Goal: Task Accomplishment & Management: Manage account settings

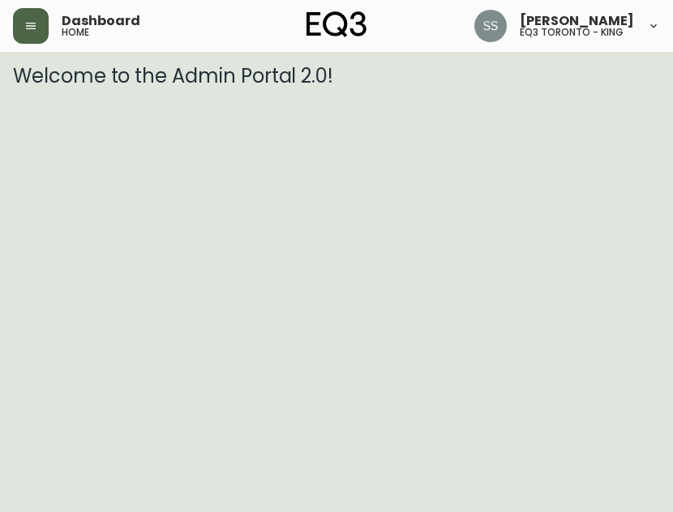
click at [37, 27] on button "button" at bounding box center [31, 26] width 36 height 36
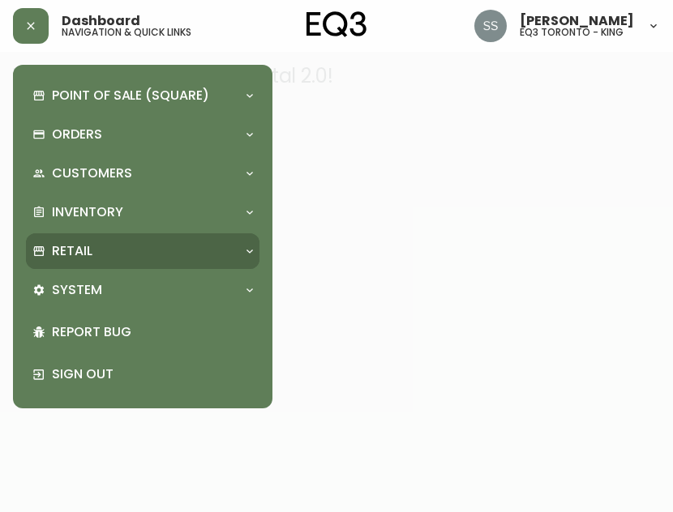
click at [124, 238] on div "Retail" at bounding box center [143, 252] width 234 height 36
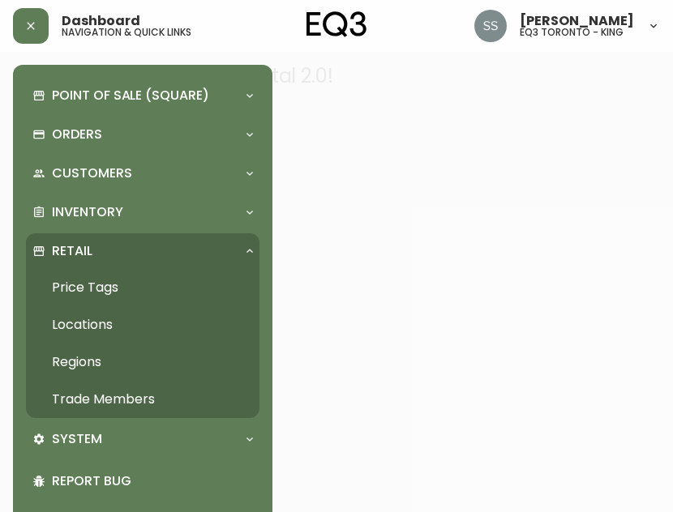
click at [122, 392] on link "Trade Members" at bounding box center [143, 399] width 234 height 37
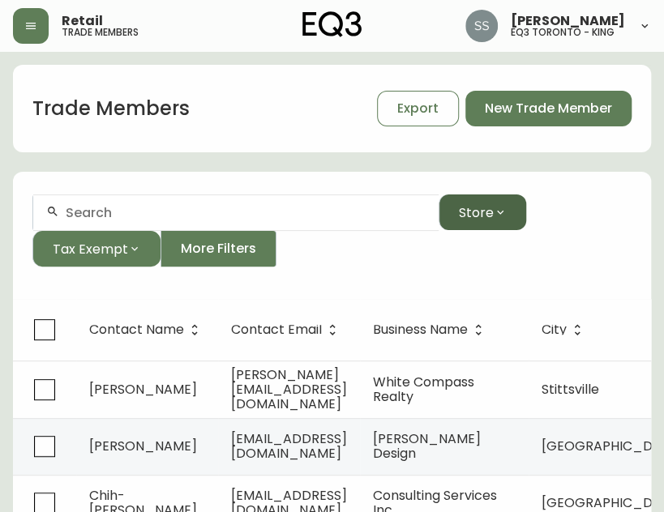
click at [514, 209] on button "Store" at bounding box center [483, 213] width 88 height 36
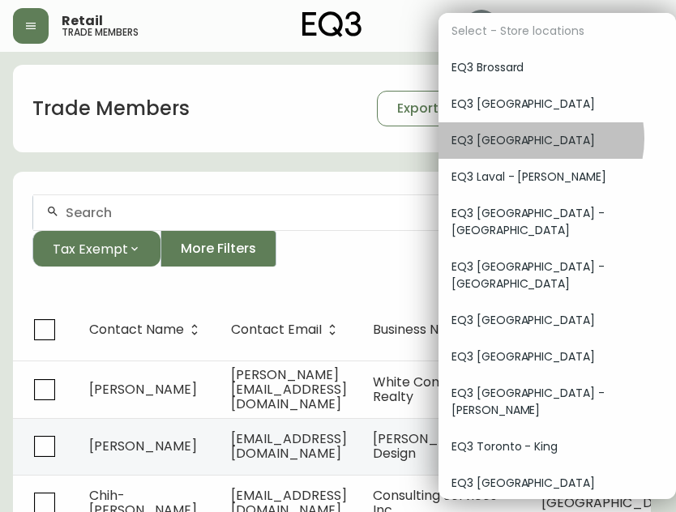
click at [540, 139] on span "EQ3 [GEOGRAPHIC_DATA]" at bounding box center [558, 140] width 212 height 17
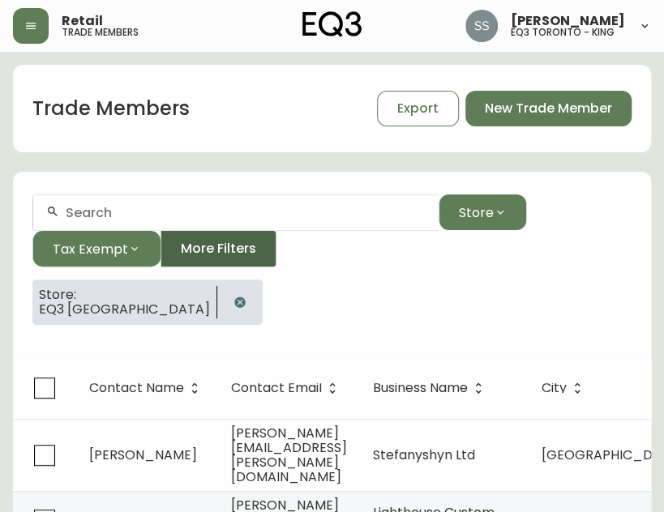
click at [245, 246] on span "More Filters" at bounding box center [218, 249] width 75 height 18
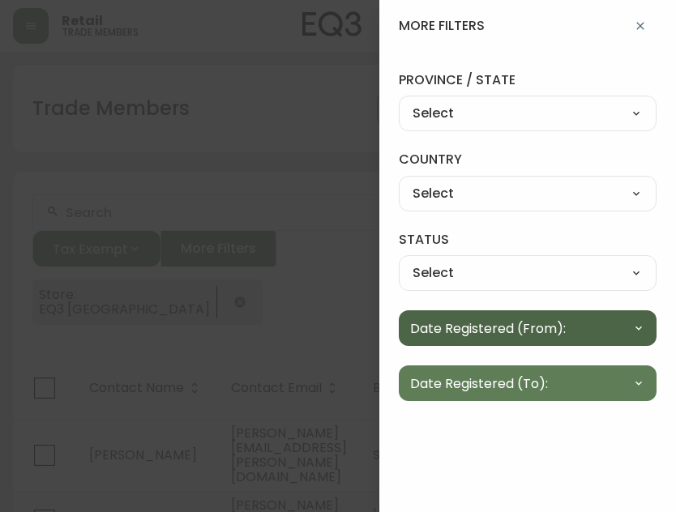
click at [589, 327] on button "Date Registered (From):" at bounding box center [528, 329] width 258 height 36
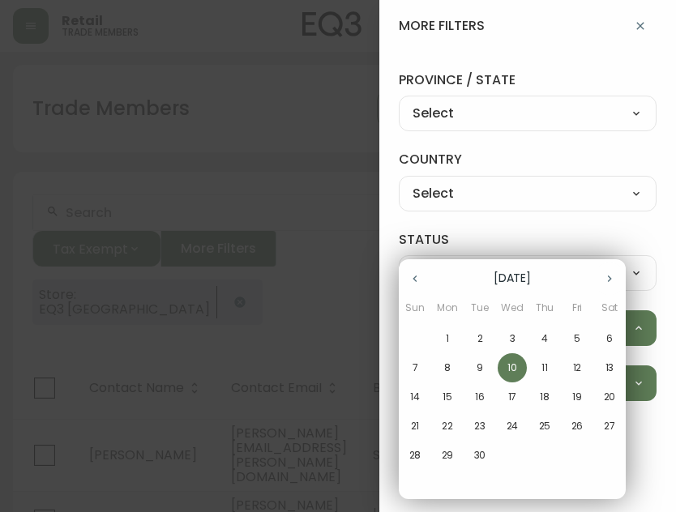
click at [417, 285] on icon "button" at bounding box center [415, 278] width 13 height 13
click at [577, 342] on p "1" at bounding box center [577, 339] width 3 height 15
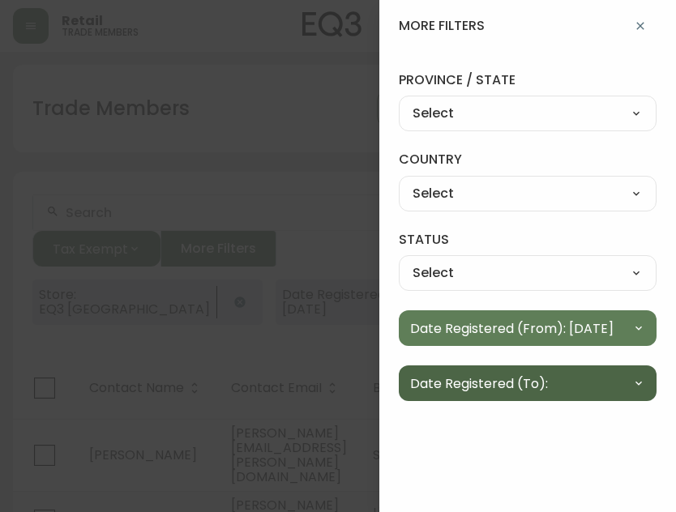
click at [561, 377] on button "Date Registered (To):" at bounding box center [528, 384] width 258 height 36
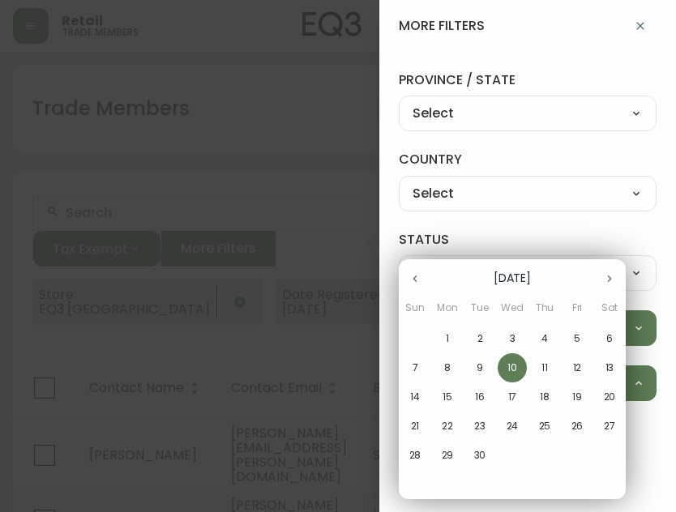
click at [414, 278] on icon "button" at bounding box center [415, 279] width 4 height 6
click at [610, 457] on p "30" at bounding box center [610, 455] width 12 height 15
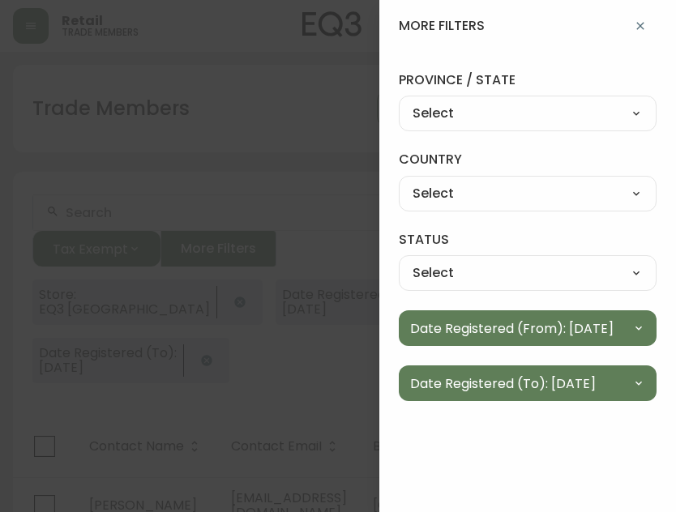
click at [269, 208] on div at bounding box center [338, 256] width 676 height 512
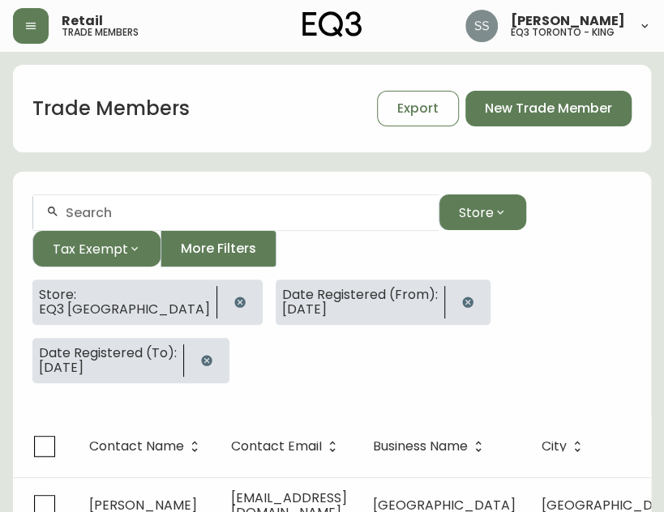
scroll to position [162, 0]
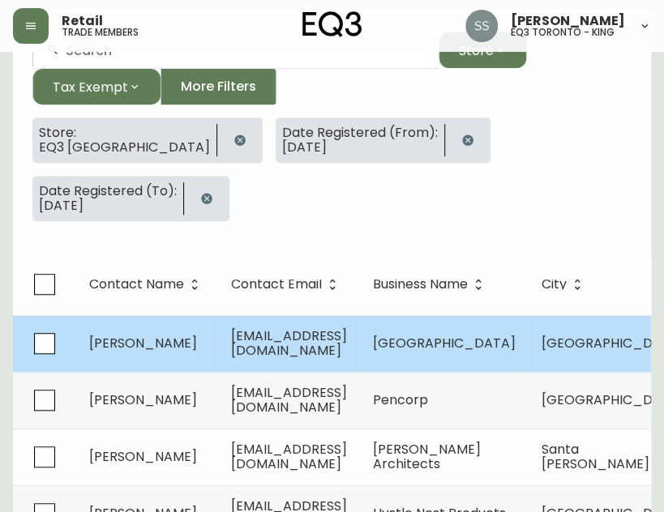
click at [293, 315] on td "theresate8@gmail.com" at bounding box center [289, 343] width 142 height 57
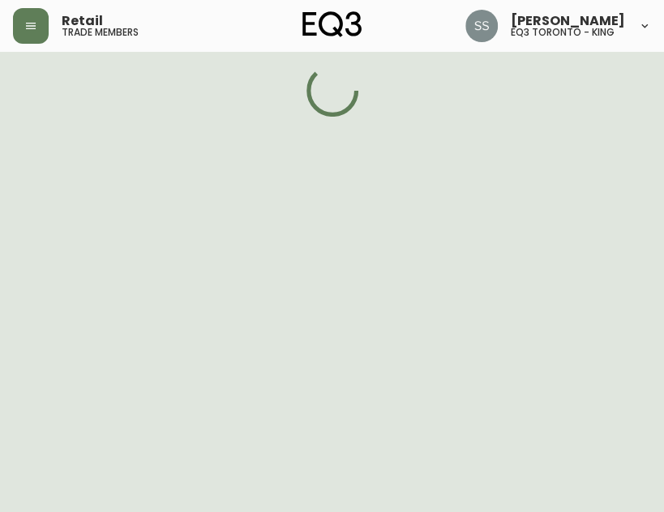
select select "AB"
select select "CA"
select select "CA_EN"
select select "Other"
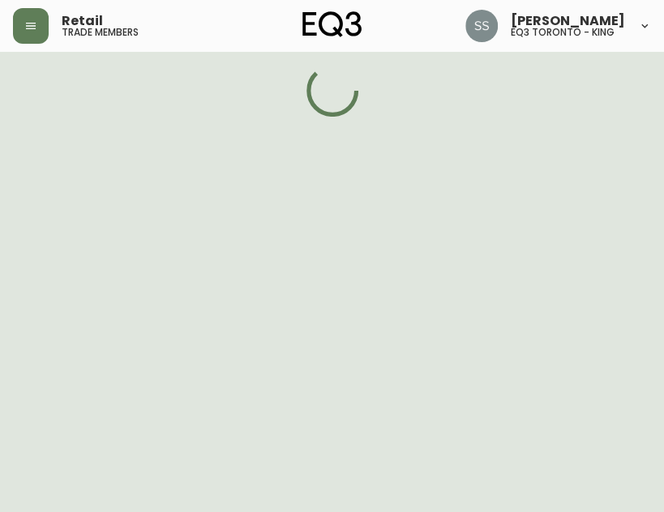
select select "false"
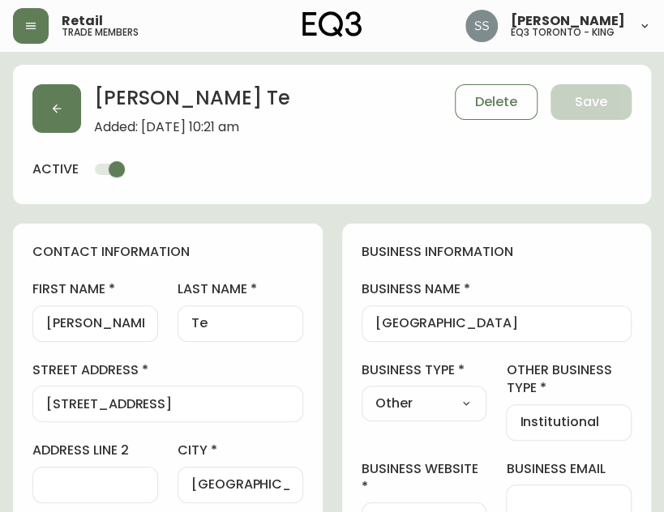
type input "EQ3 [GEOGRAPHIC_DATA]"
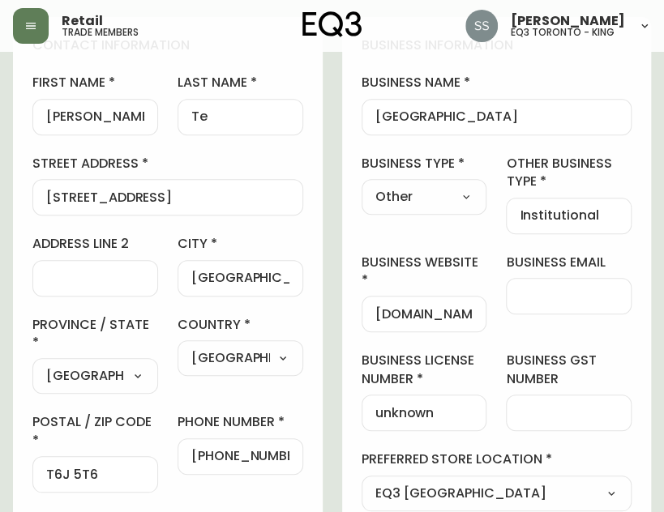
select select "cjw10z96m00006gs08l3o91tv"
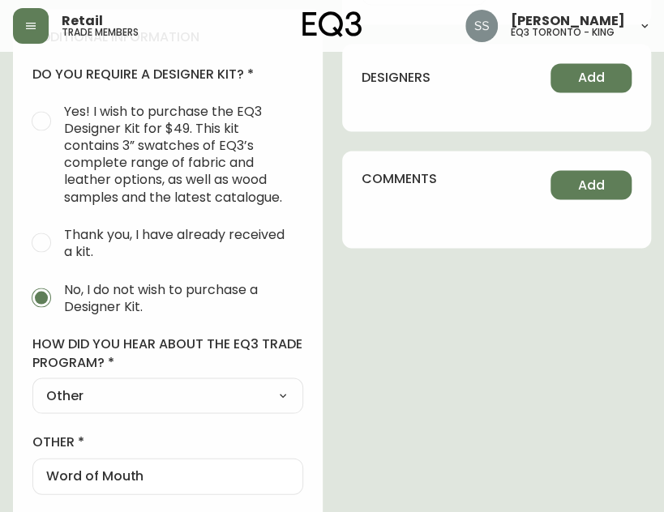
scroll to position [954, 0]
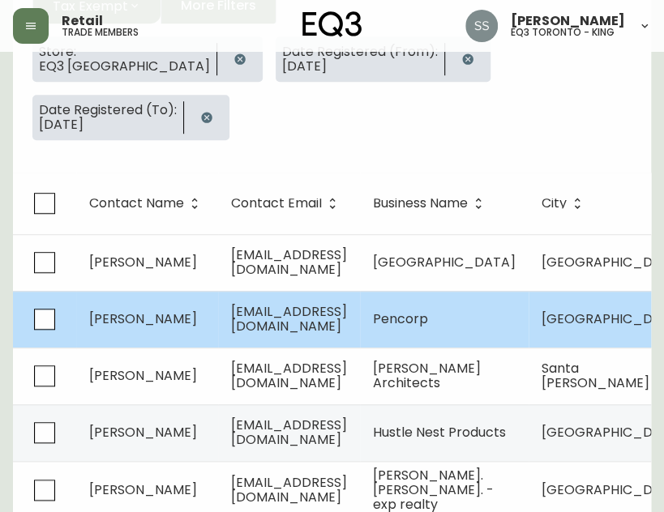
click at [213, 291] on td "Fernando Rangel" at bounding box center [147, 319] width 142 height 57
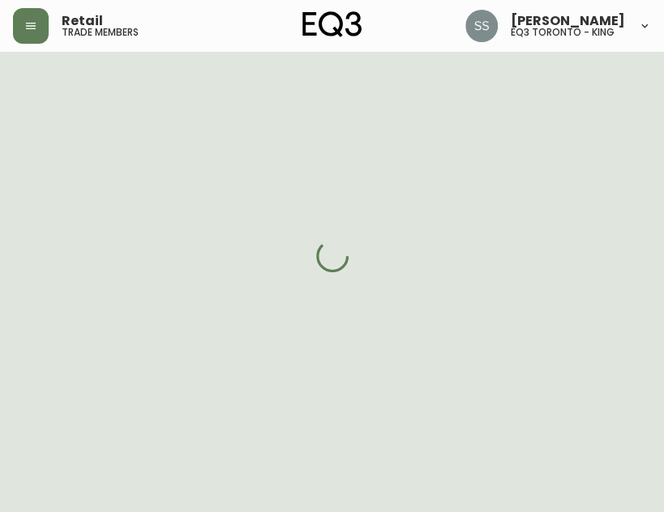
select select "AB"
select select "CA"
select select "CA_EN"
select select "Other"
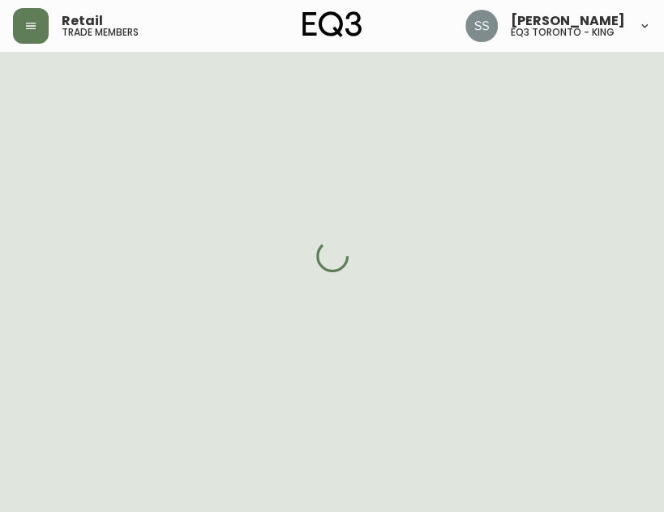
select select "cjw10z96m00006gs08l3o91tv"
select select "false"
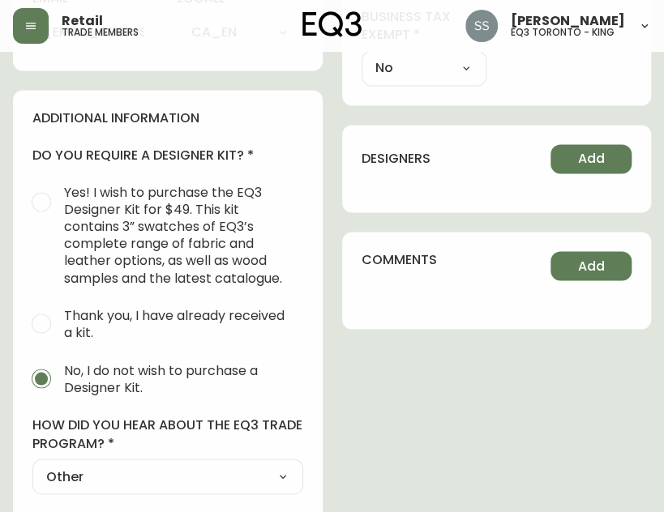
scroll to position [954, 0]
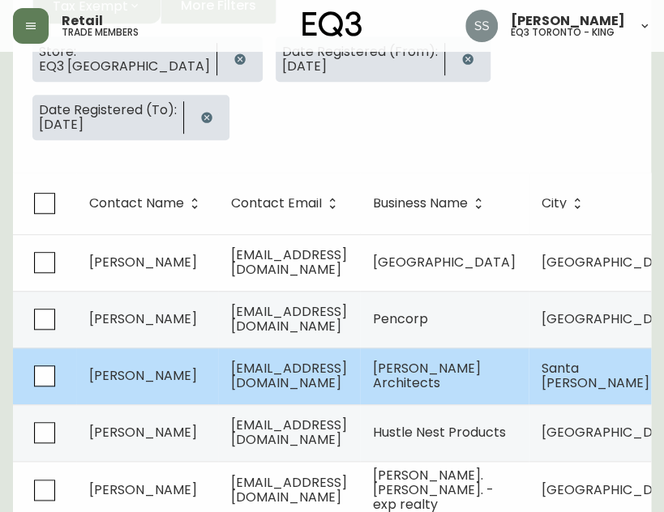
click at [204, 348] on td "Ceci Amboy" at bounding box center [147, 376] width 142 height 57
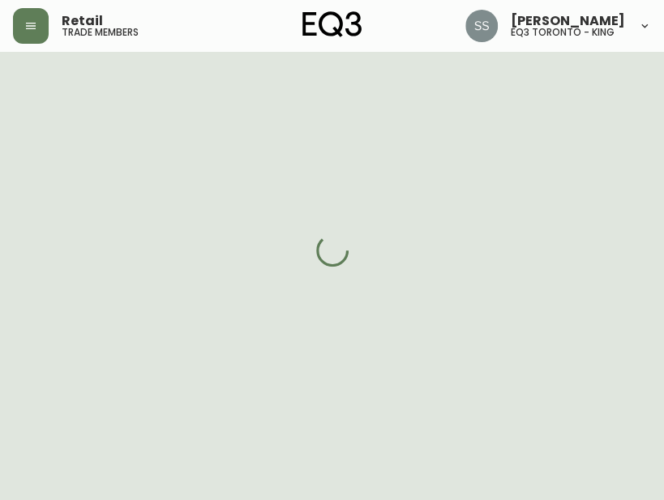
select select "CA"
select select "US"
select select "US_EN"
select select "Other"
select select "Architect"
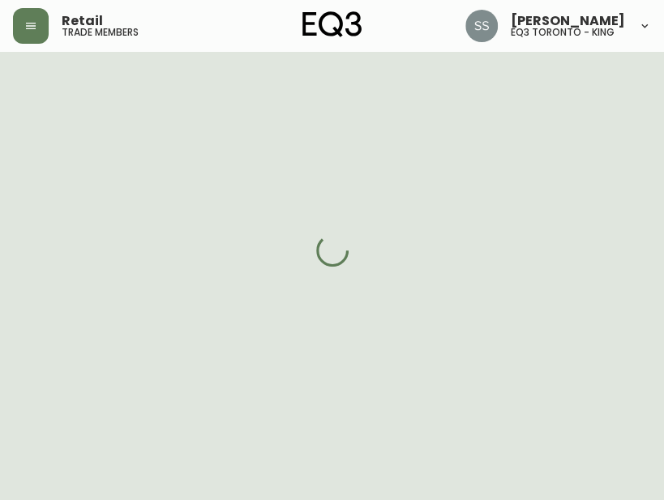
select select "cjw10z96m00006gs08l3o91tv"
select select "true"
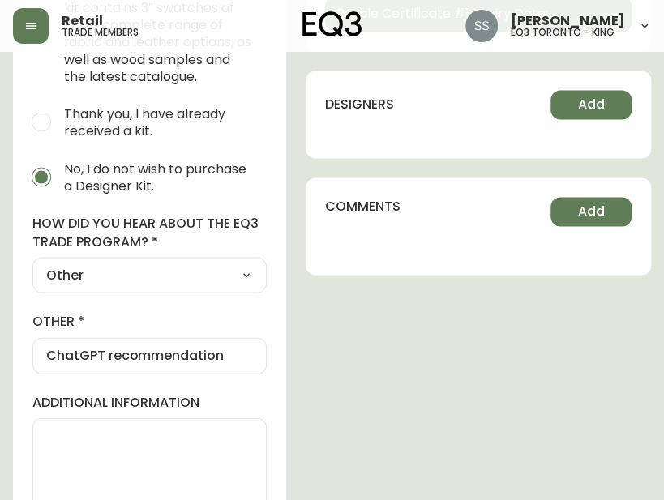
scroll to position [973, 0]
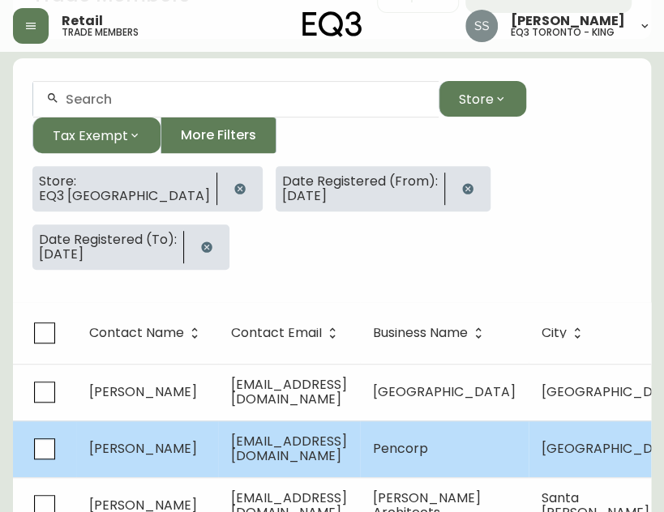
scroll to position [243, 0]
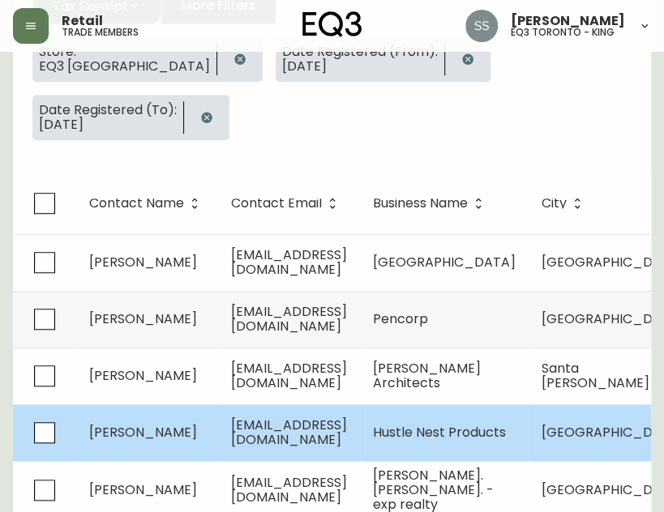
click at [225, 405] on td "swaroopmathews@outlook.com" at bounding box center [289, 433] width 142 height 57
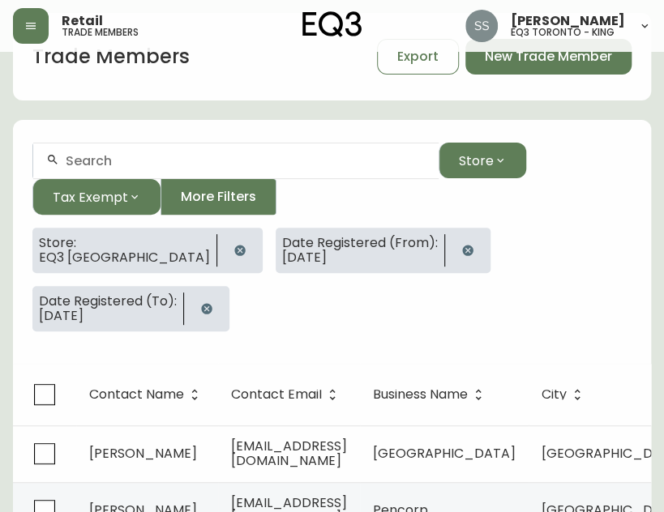
select select "AB"
select select "CA"
select select "CA_EN"
select select "Other"
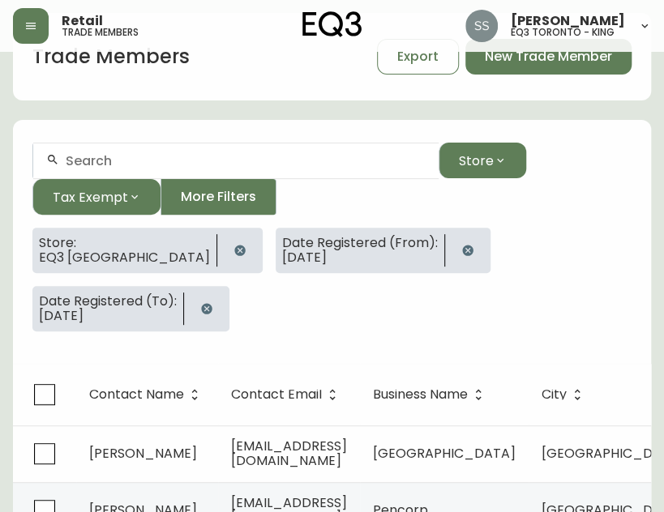
select select "false"
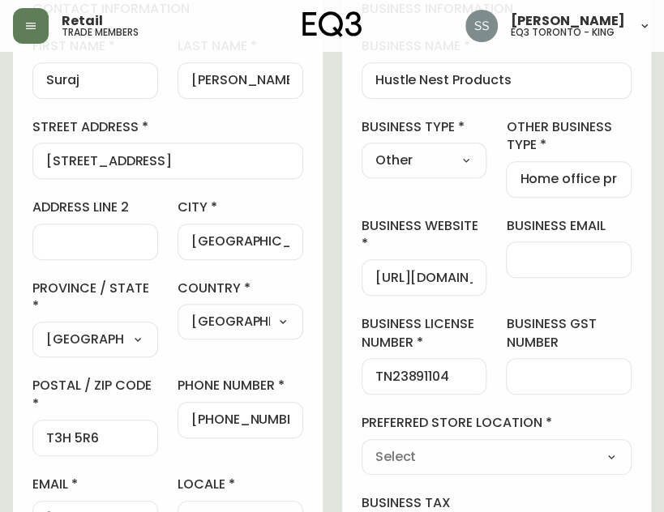
type input "EQ3 [GEOGRAPHIC_DATA]"
select select "cjw10z96m00006gs08l3o91tv"
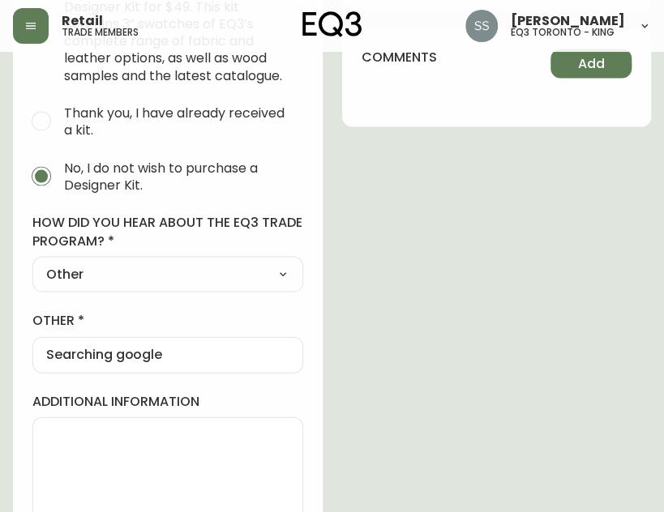
scroll to position [954, 0]
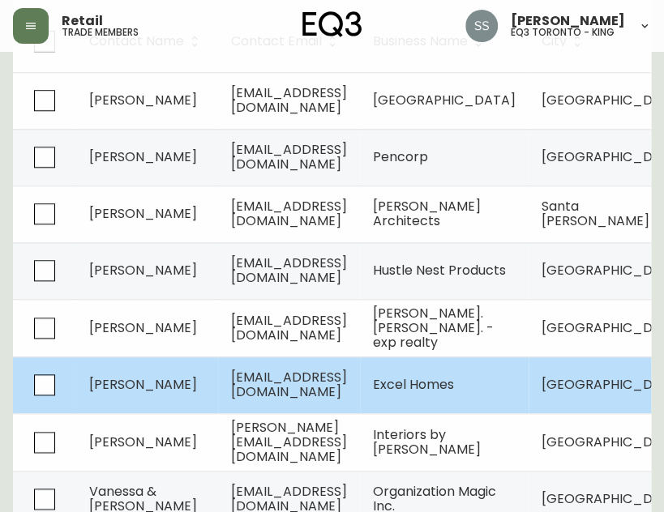
scroll to position [486, 0]
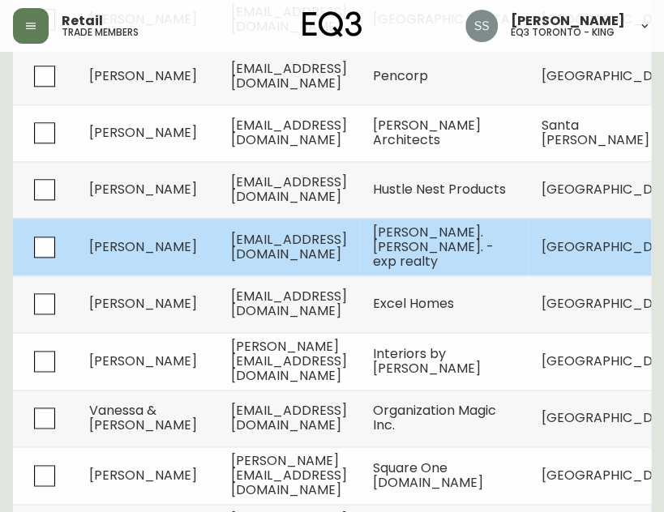
click at [229, 218] on td "office@lesliemethot.ca" at bounding box center [289, 247] width 142 height 58
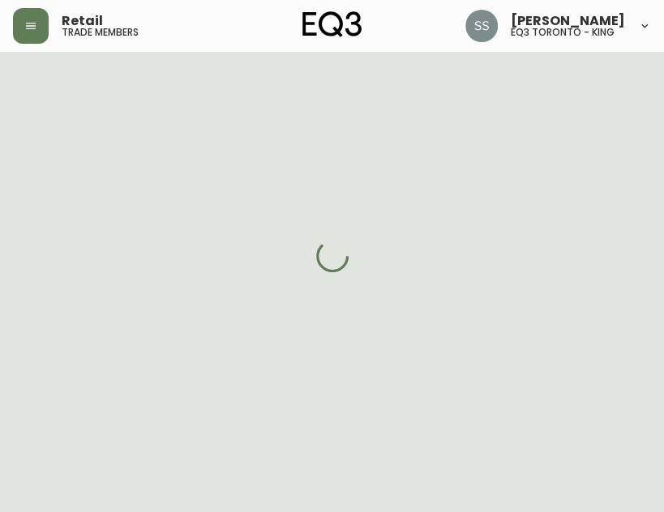
select select "AB"
select select "CA"
select select "CA_EN"
select select "Other"
select select "Real Estate Agent"
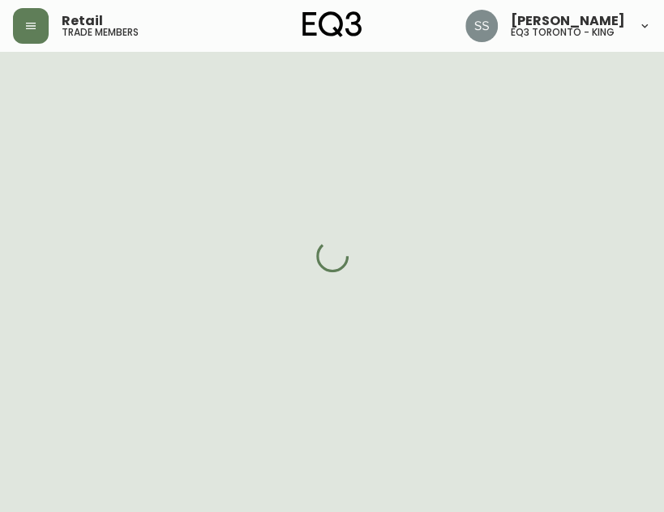
select select "cjw10z96m00006gs08l3o91tv"
select select "false"
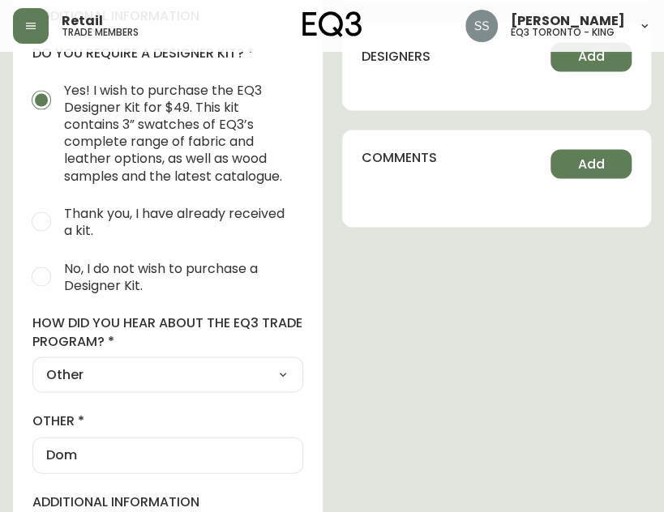
scroll to position [954, 0]
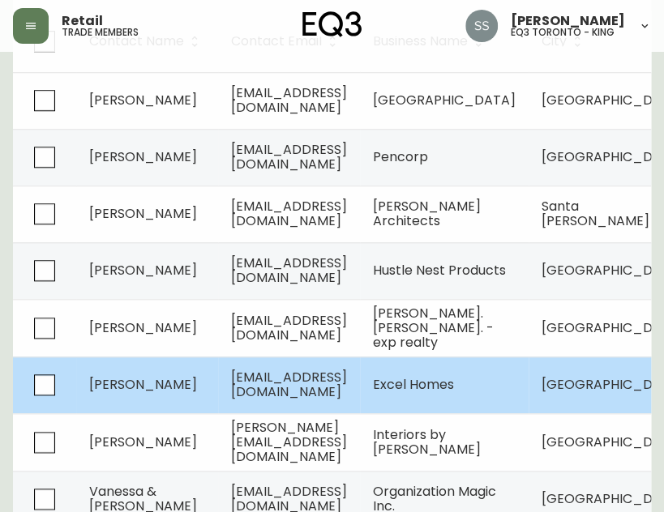
click at [232, 368] on span "[EMAIL_ADDRESS][DOMAIN_NAME]" at bounding box center [289, 384] width 116 height 33
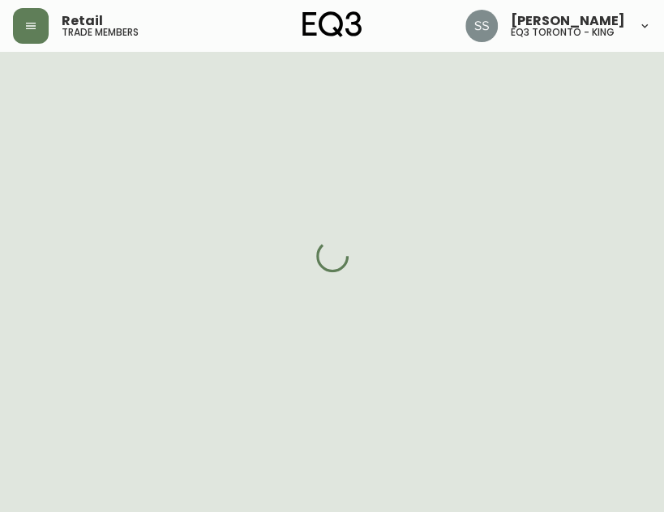
select select "AB"
select select "CA"
select select "CA_EN"
select select "Outreach from a Trade Rep"
select select "Home Builder"
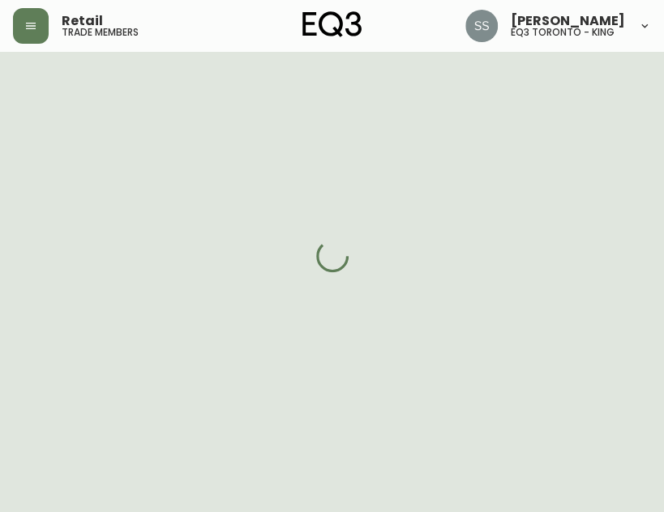
select select "cjw10z96m00006gs08l3o91tv"
select select "false"
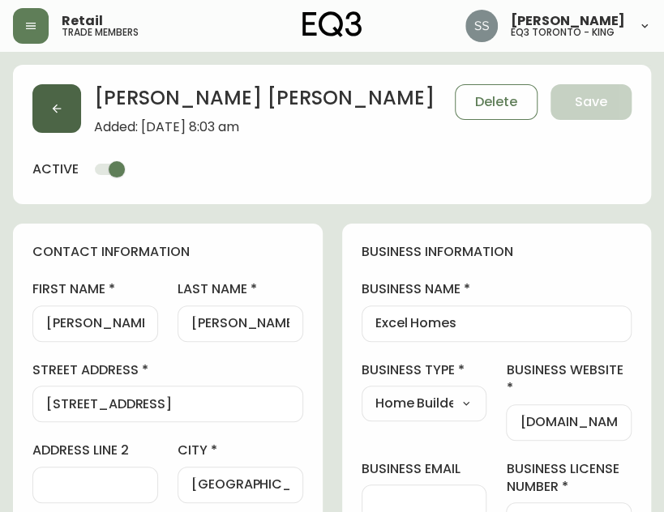
click at [41, 105] on button "button" at bounding box center [56, 108] width 49 height 49
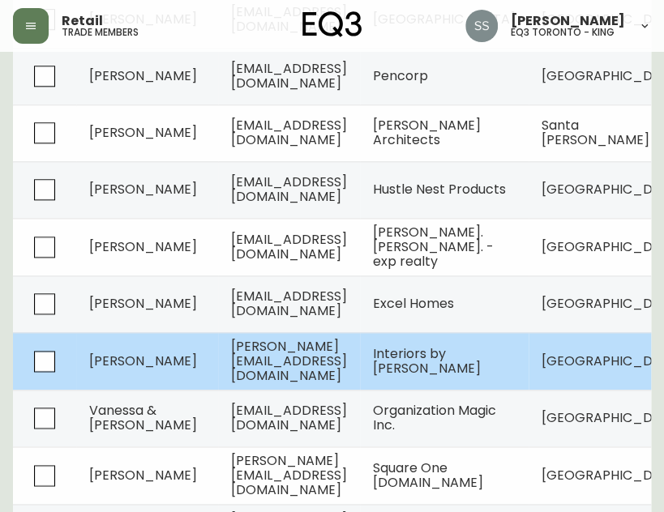
click at [142, 352] on span "Jessica Velazquez" at bounding box center [143, 361] width 108 height 19
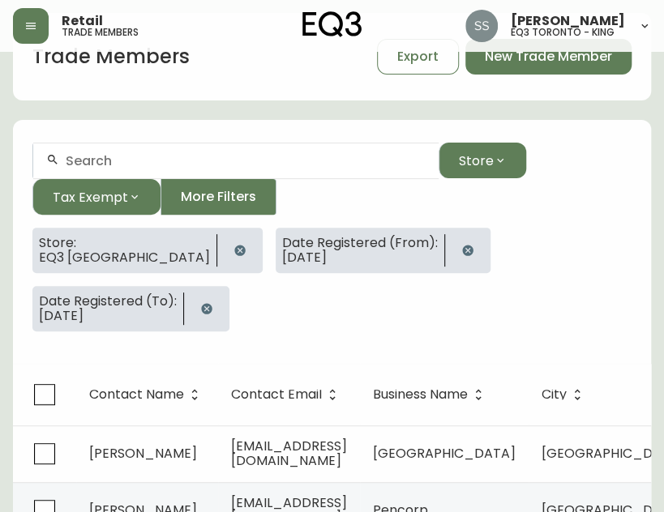
select select "AB"
select select "CA"
select select "CA_EN"
select select "Other"
select select "Interior Designer"
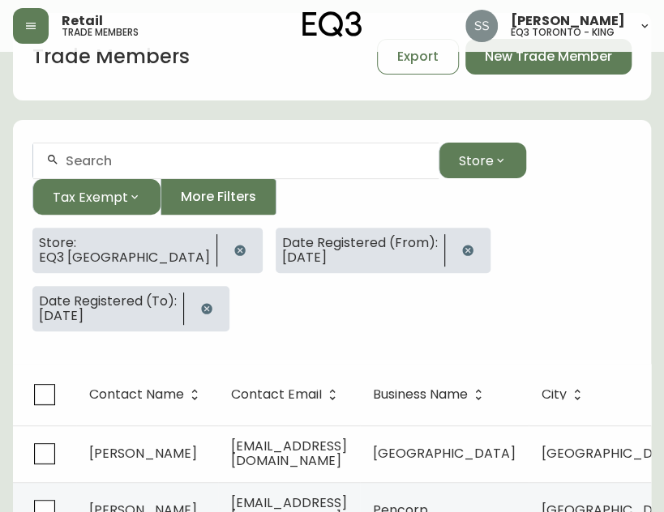
select select "true"
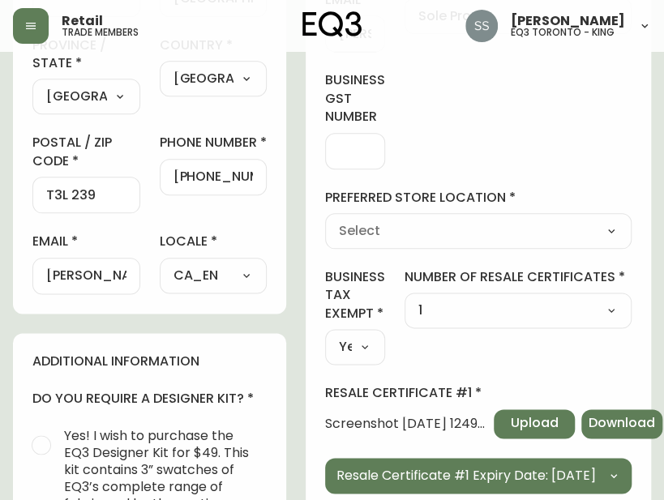
type input "EQ3 [GEOGRAPHIC_DATA]"
select select "cjw10z96m00006gs08l3o91tv"
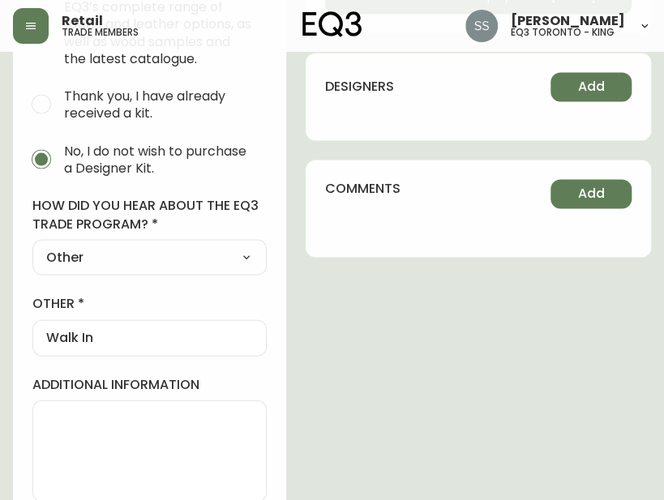
scroll to position [973, 0]
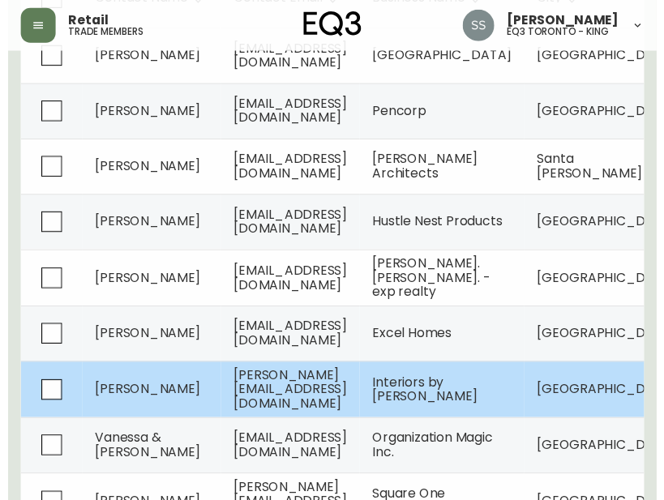
scroll to position [486, 0]
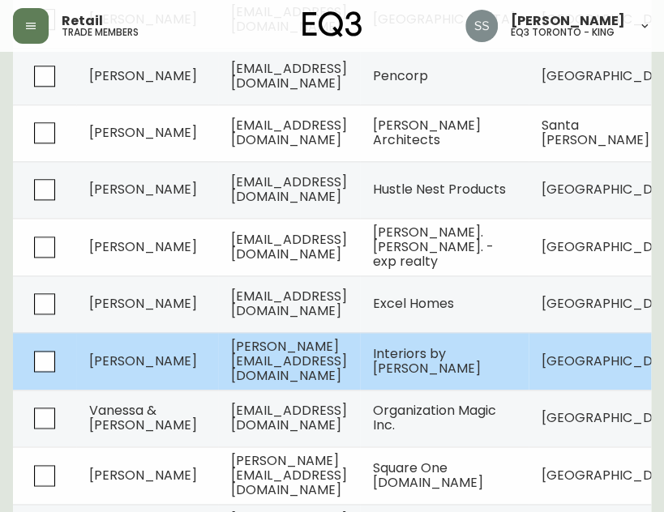
click at [204, 332] on td "Jessica Velazquez" at bounding box center [147, 361] width 142 height 58
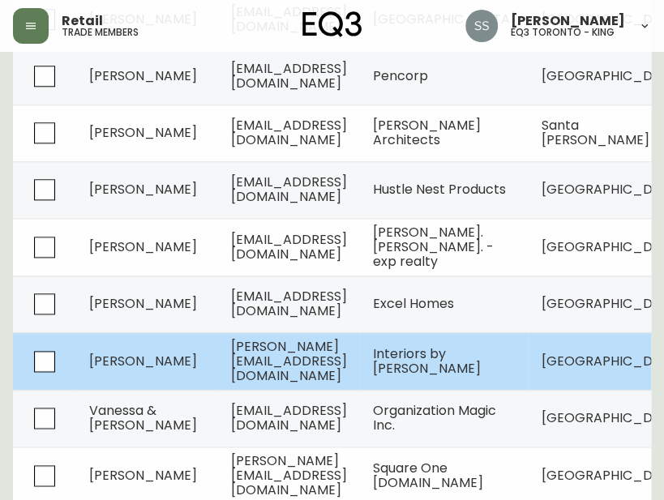
select select "AB"
select select "CA"
select select "CA_EN"
select select "Other"
select select "Interior Designer"
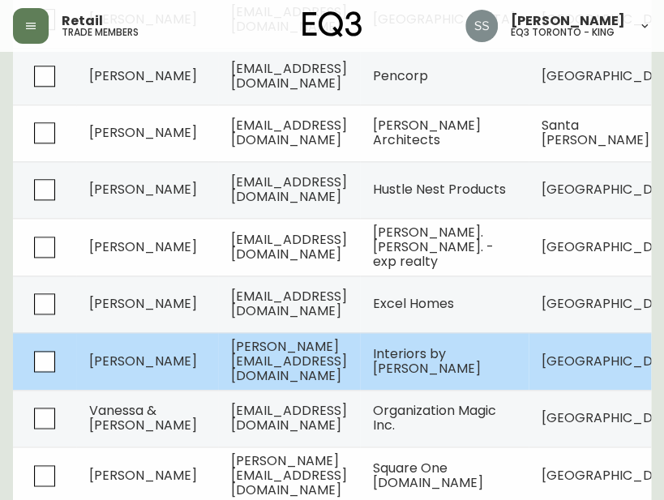
select select "true"
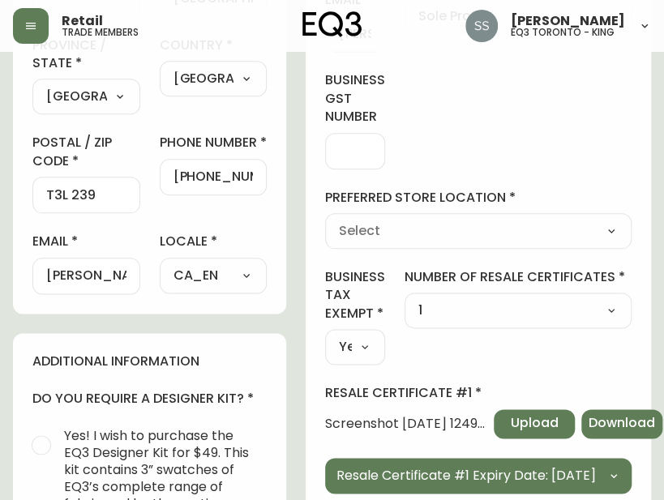
type input "EQ3 [GEOGRAPHIC_DATA]"
select select "cjw10z96m00006gs08l3o91tv"
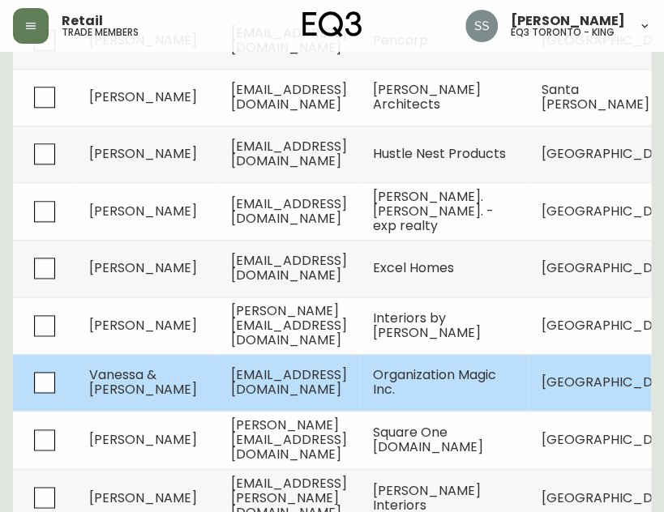
click at [246, 354] on td "hello@organizationmagic.ca" at bounding box center [289, 382] width 142 height 57
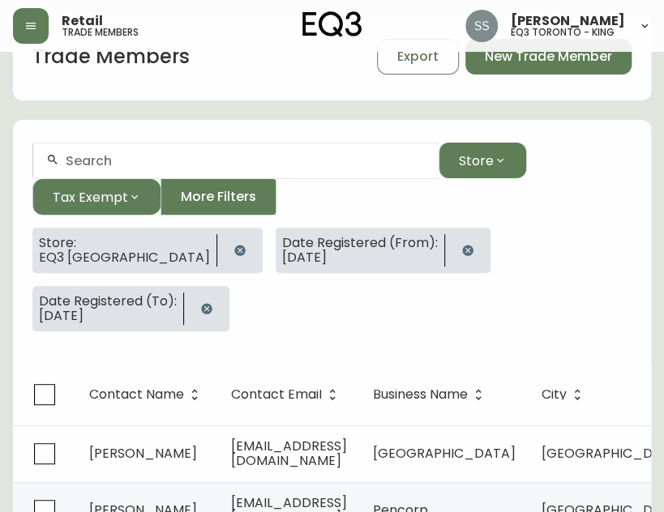
select select "AB"
select select "CA"
select select "CA_EN"
select select "Other"
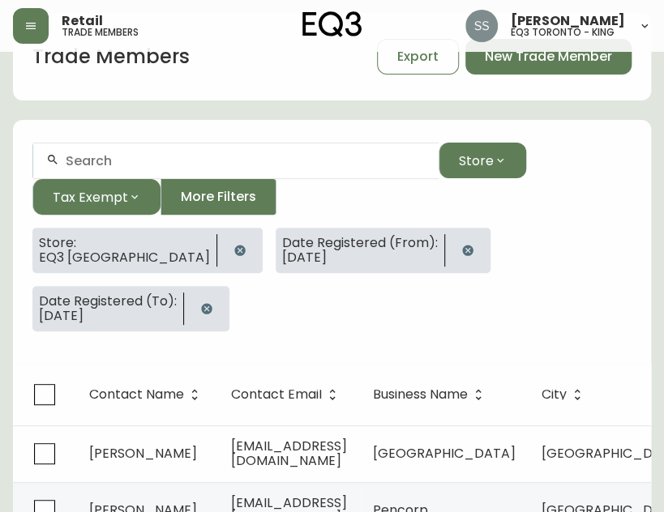
select select "false"
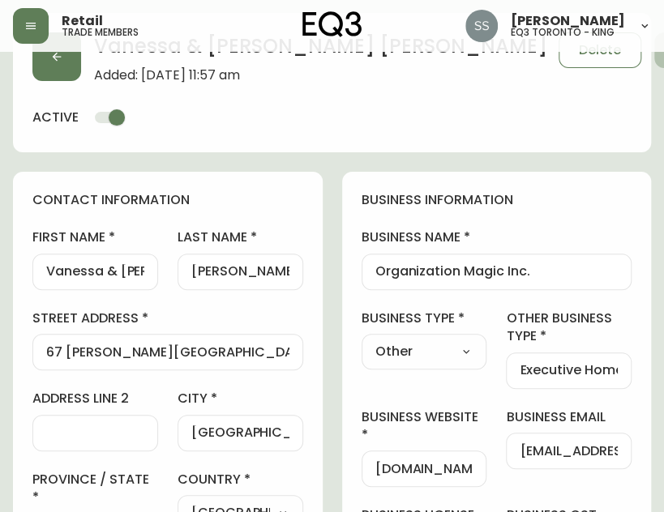
type input "EQ3 [GEOGRAPHIC_DATA]"
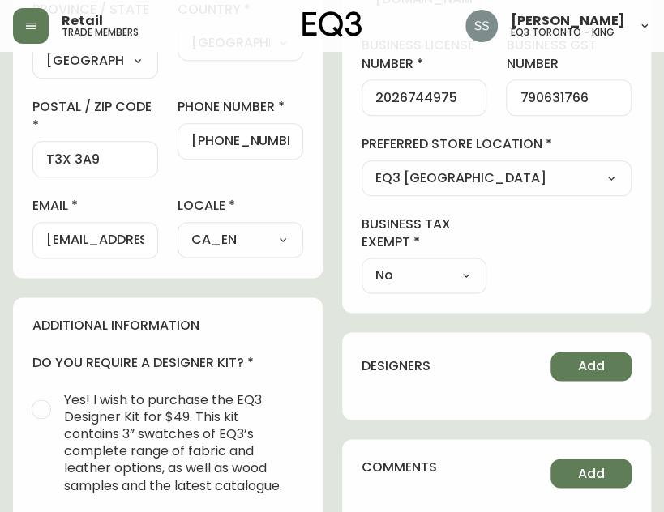
select select "cjw10z96m00006gs08l3o91tv"
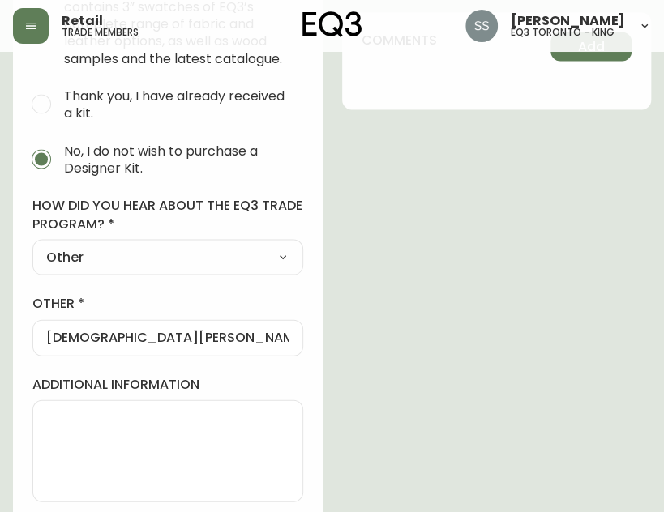
scroll to position [954, 0]
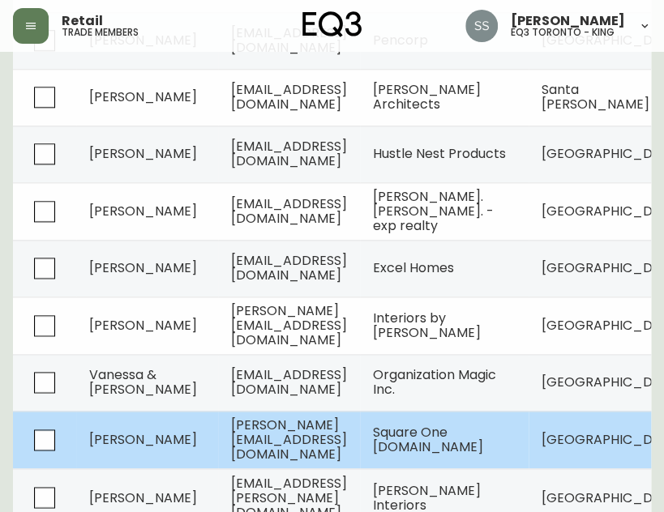
click at [198, 411] on td "Trisha Mosser" at bounding box center [147, 440] width 142 height 58
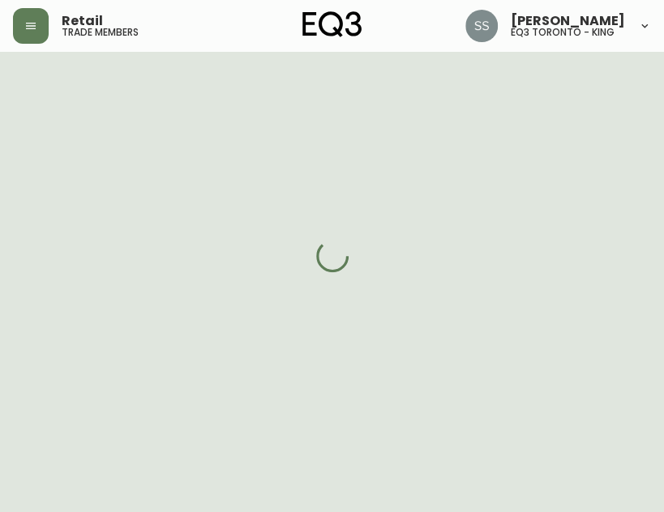
select select "AB"
select select "CA"
select select "CA_EN"
select select "Other"
select select "Home Builder"
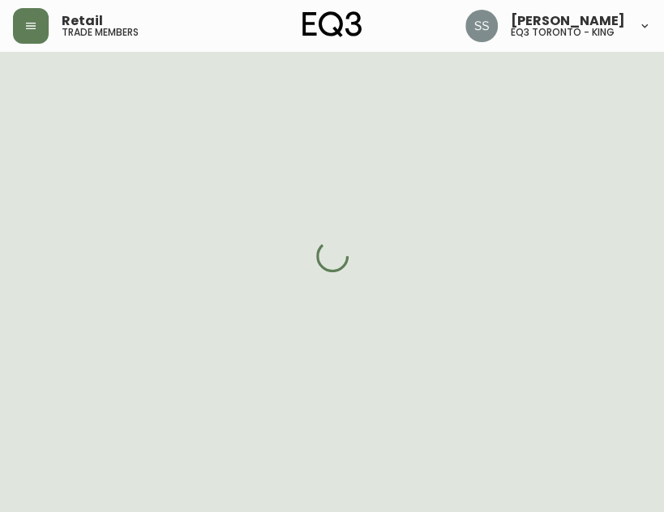
select select "cjw10z96m00006gs08l3o91tv"
select select "false"
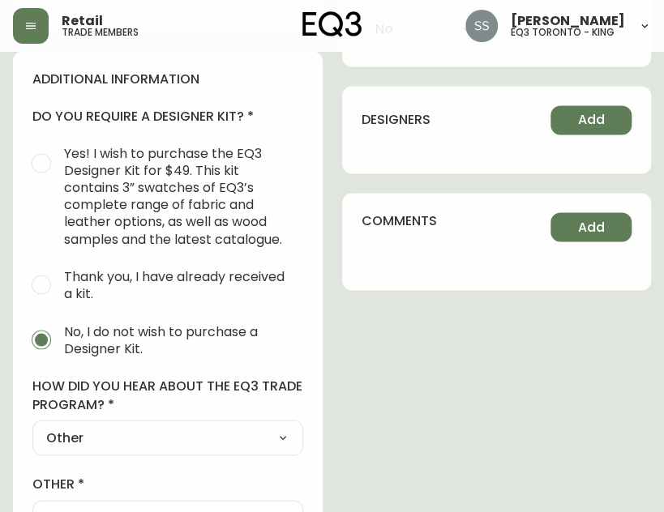
scroll to position [954, 0]
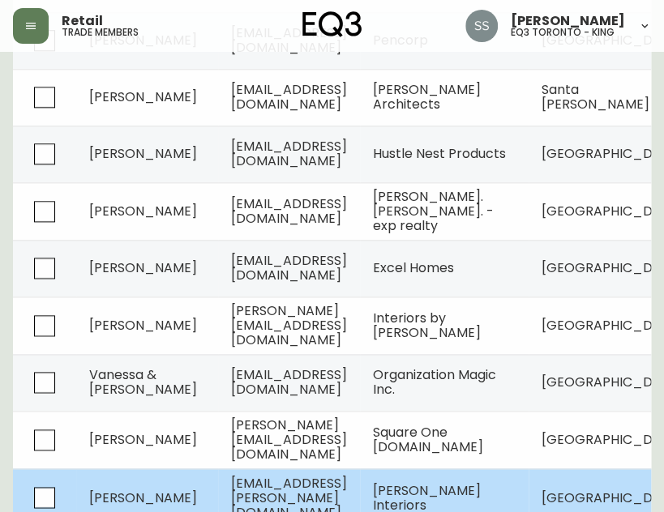
click at [220, 469] on td "olseninteriors@shaw.ca" at bounding box center [289, 498] width 142 height 58
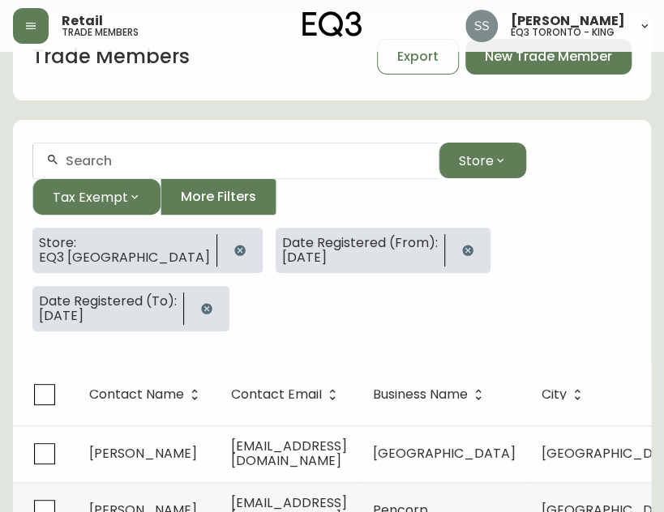
select select "AB"
select select "CA"
select select "CA_EN"
select select "Other"
select select "Interior Designer"
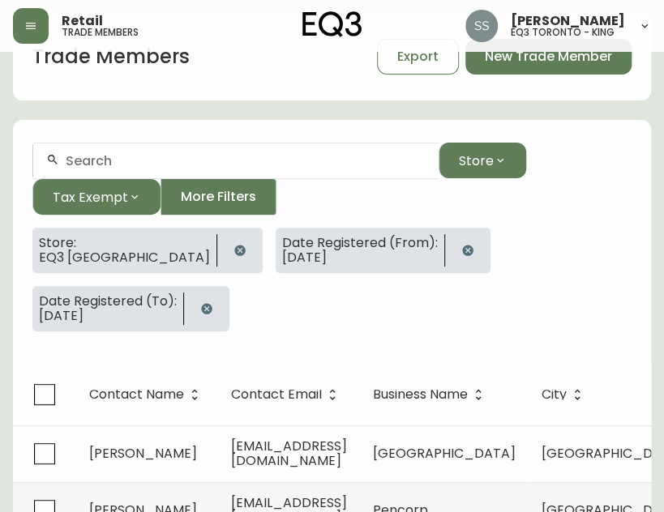
select select "false"
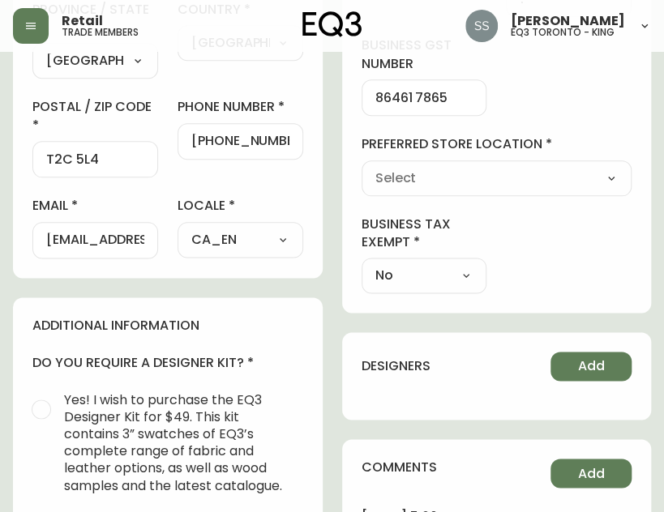
type input "EQ3 [GEOGRAPHIC_DATA]"
select select "cjw10z96m00006gs08l3o91tv"
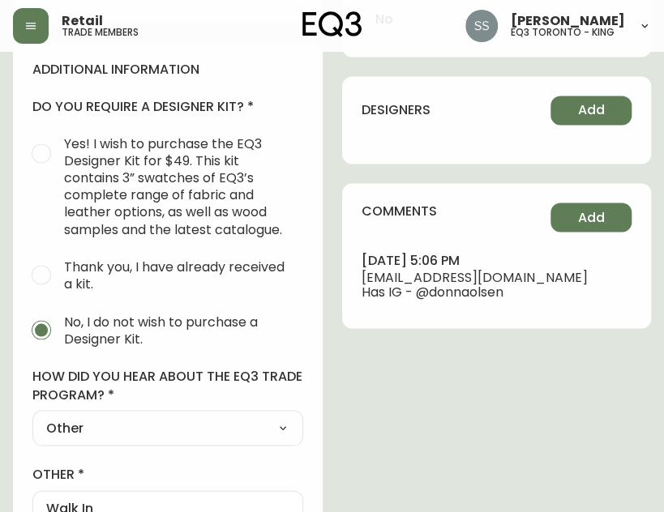
scroll to position [954, 0]
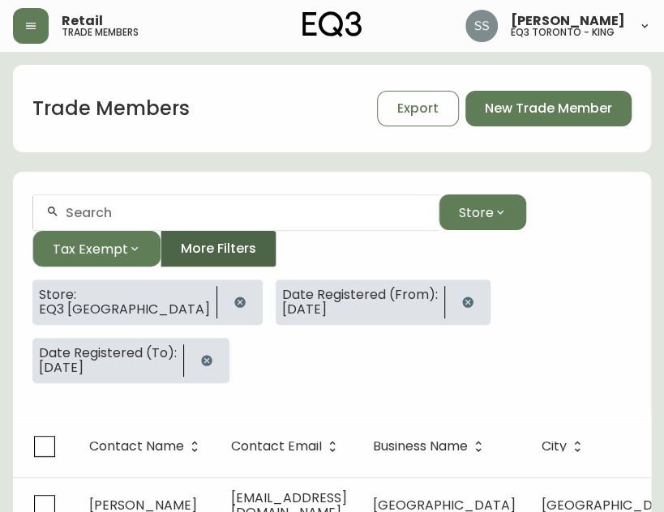
click at [212, 249] on span "More Filters" at bounding box center [218, 249] width 75 height 18
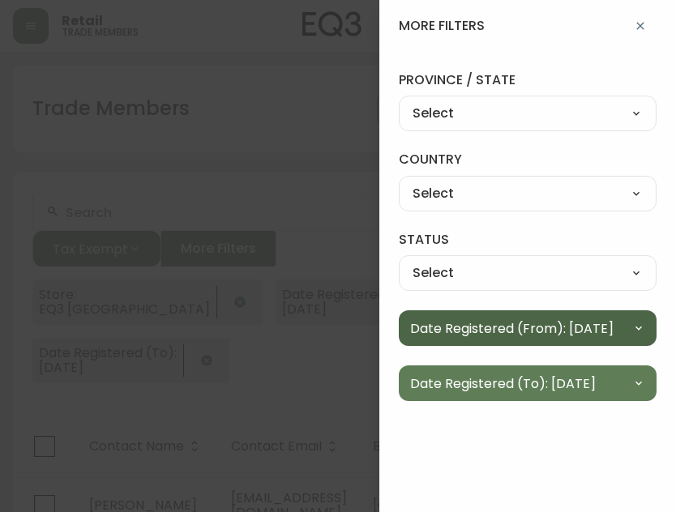
click at [614, 336] on span "Date Registered (From): 01/08/2025" at bounding box center [512, 329] width 204 height 20
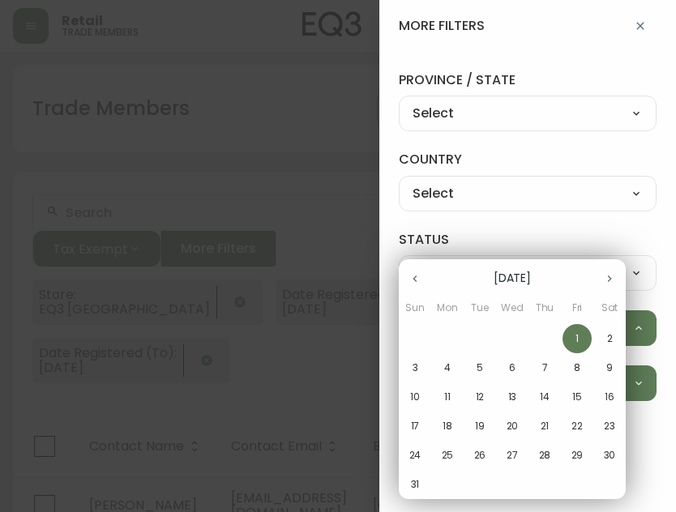
click at [412, 275] on icon "button" at bounding box center [415, 278] width 13 height 13
click at [486, 339] on span "1" at bounding box center [479, 339] width 29 height 15
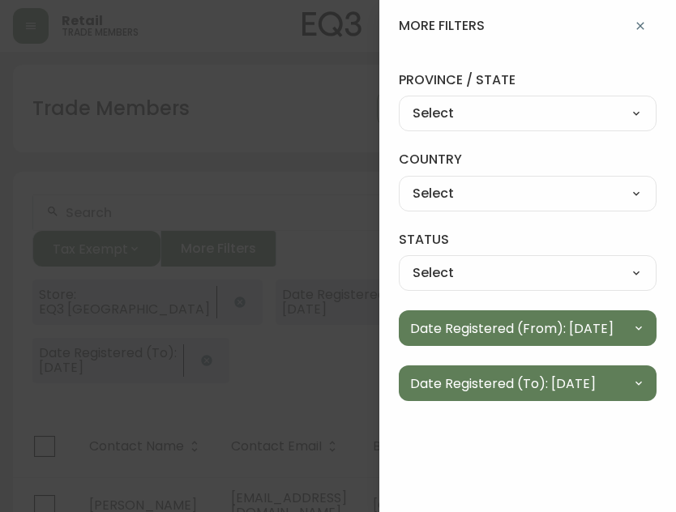
click at [243, 131] on div at bounding box center [338, 256] width 676 height 512
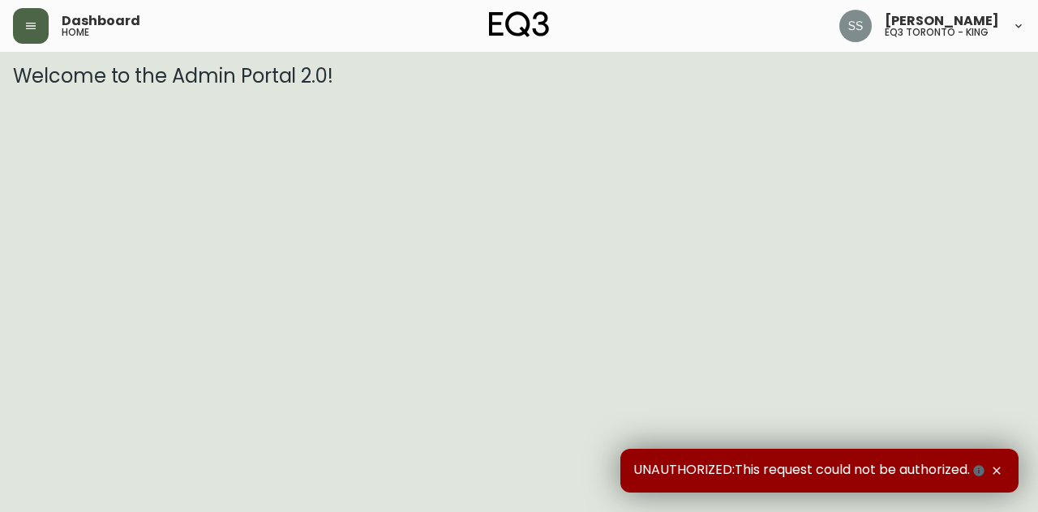
click at [24, 32] on button "button" at bounding box center [31, 26] width 36 height 36
click at [24, 33] on button "button" at bounding box center [31, 26] width 36 height 36
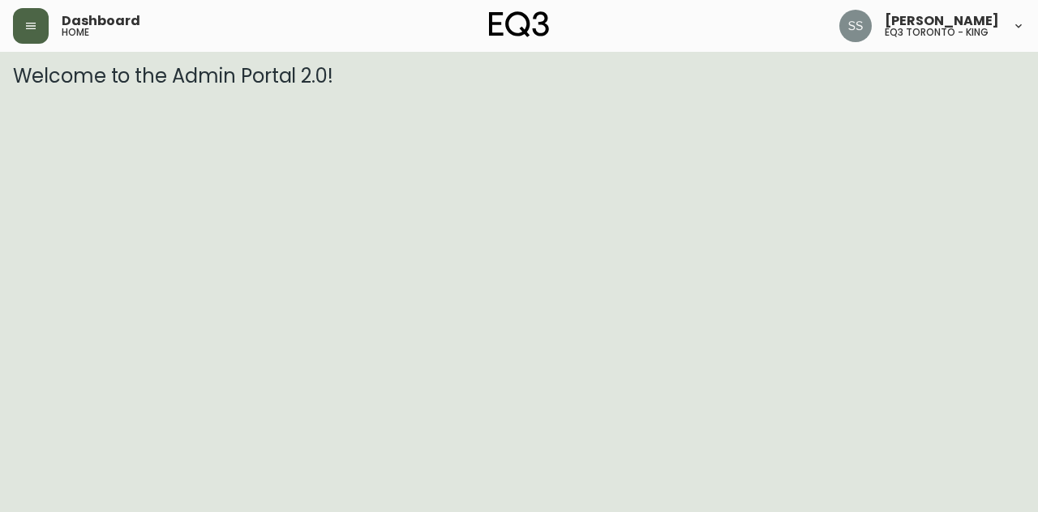
click at [24, 31] on icon "button" at bounding box center [30, 25] width 13 height 13
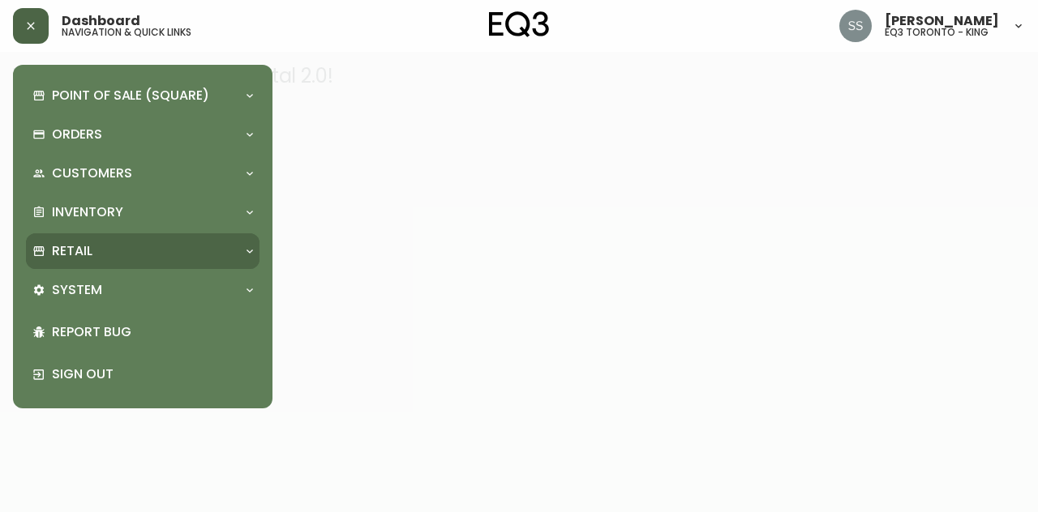
click at [142, 260] on div "Retail" at bounding box center [143, 252] width 234 height 36
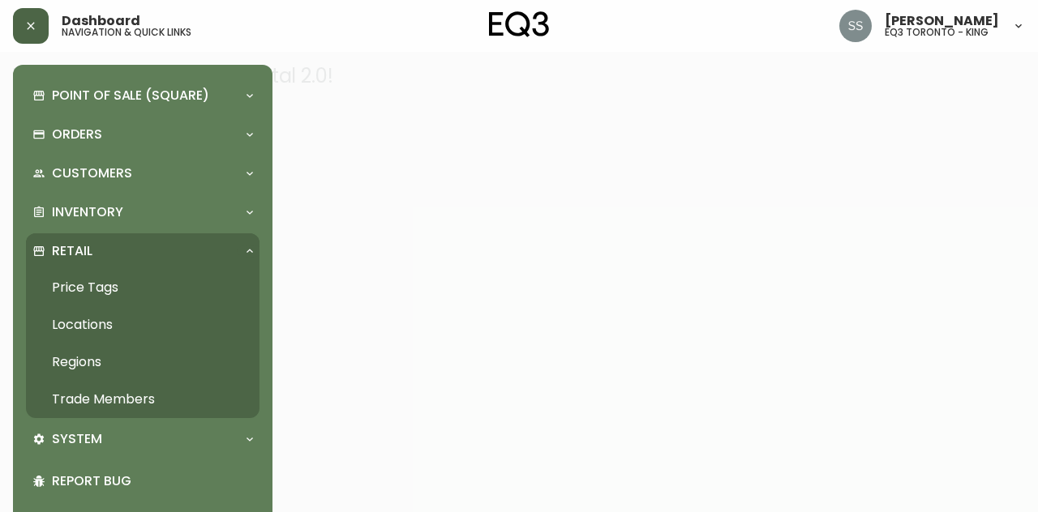
click at [156, 398] on link "Trade Members" at bounding box center [143, 399] width 234 height 37
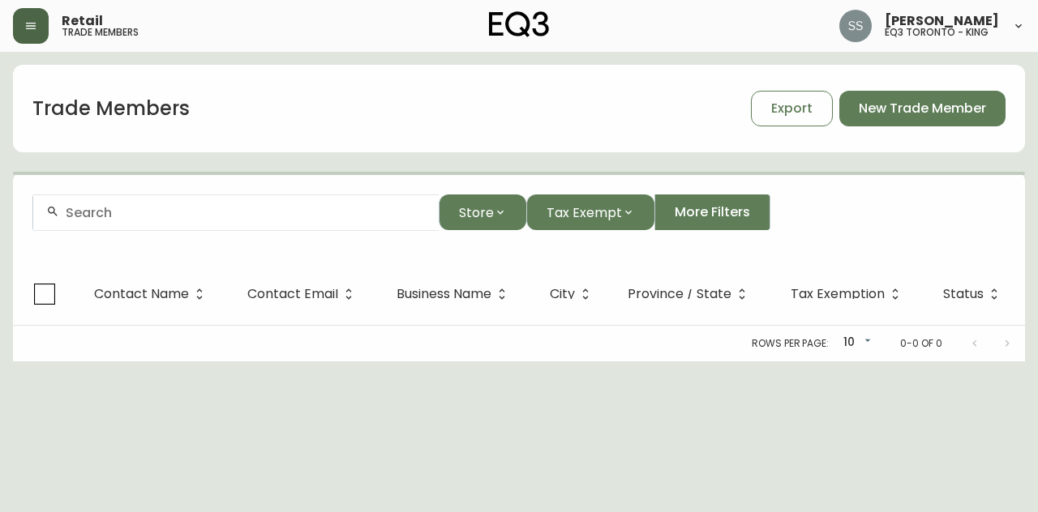
click at [242, 210] on input "text" at bounding box center [246, 212] width 360 height 15
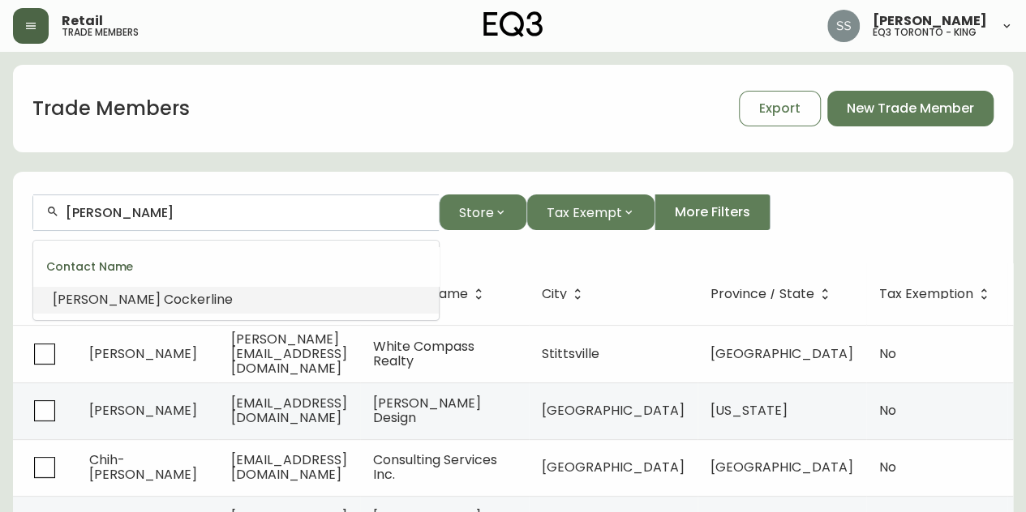
click at [277, 307] on li "[PERSON_NAME] line" at bounding box center [235, 300] width 405 height 28
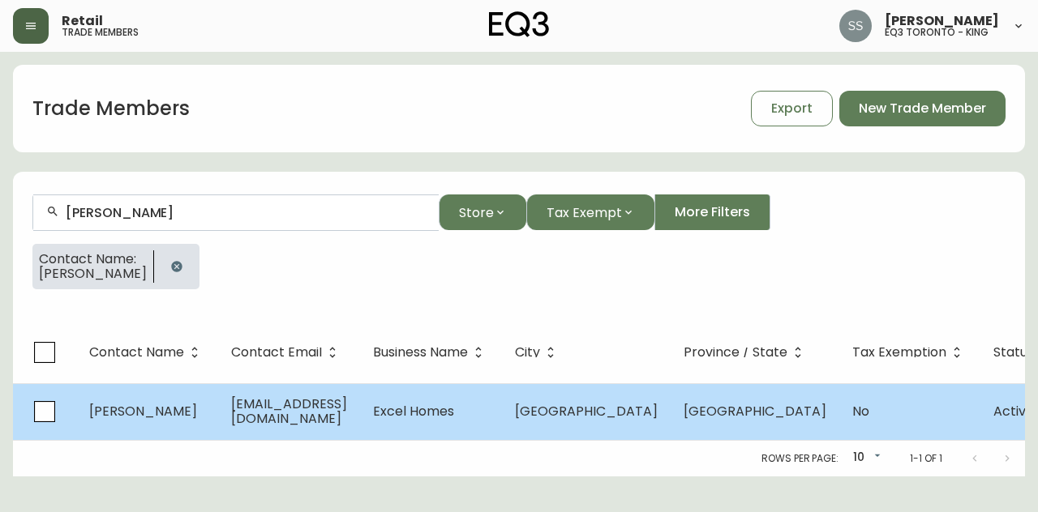
type input "[PERSON_NAME]"
click at [360, 424] on td "[EMAIL_ADDRESS][DOMAIN_NAME]" at bounding box center [289, 411] width 142 height 57
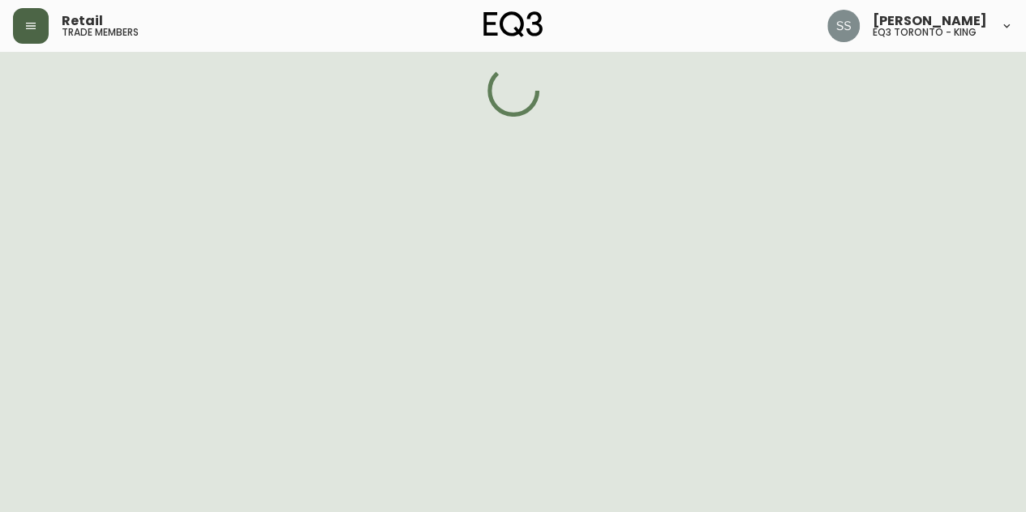
select select "AB"
select select "CA"
select select "CA_EN"
select select "Outreach from a Trade Rep"
select select "Home Builder"
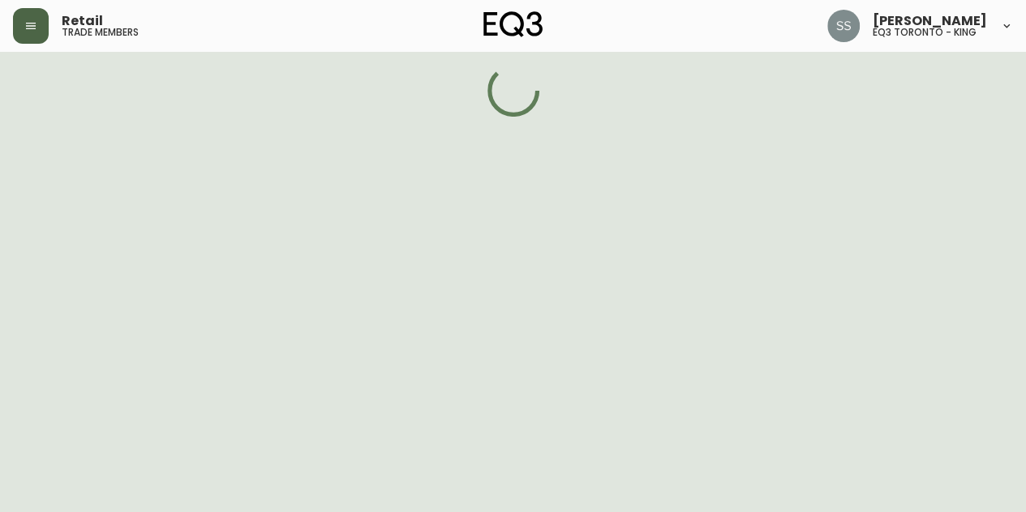
select select "false"
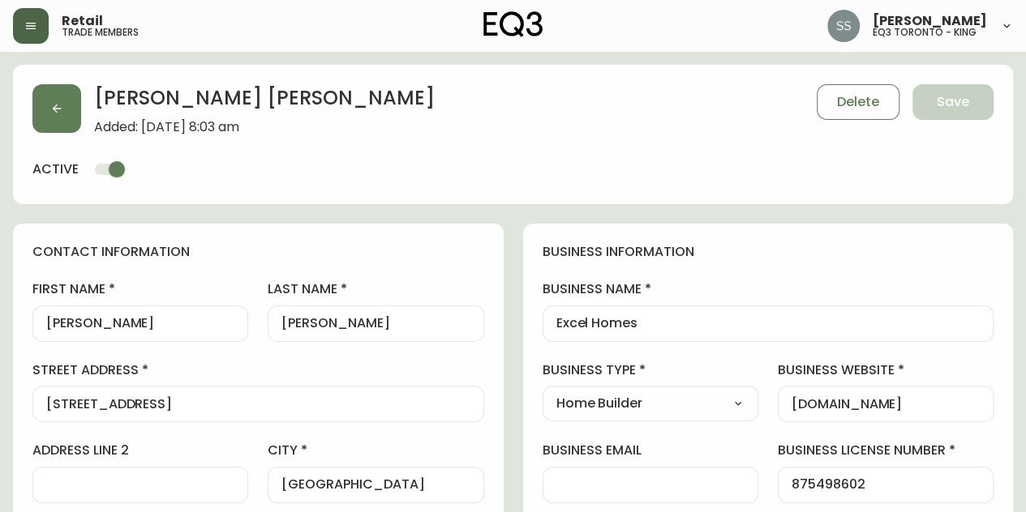
type input "EQ3 [GEOGRAPHIC_DATA]"
select select "cjw10z96m00006gs08l3o91tv"
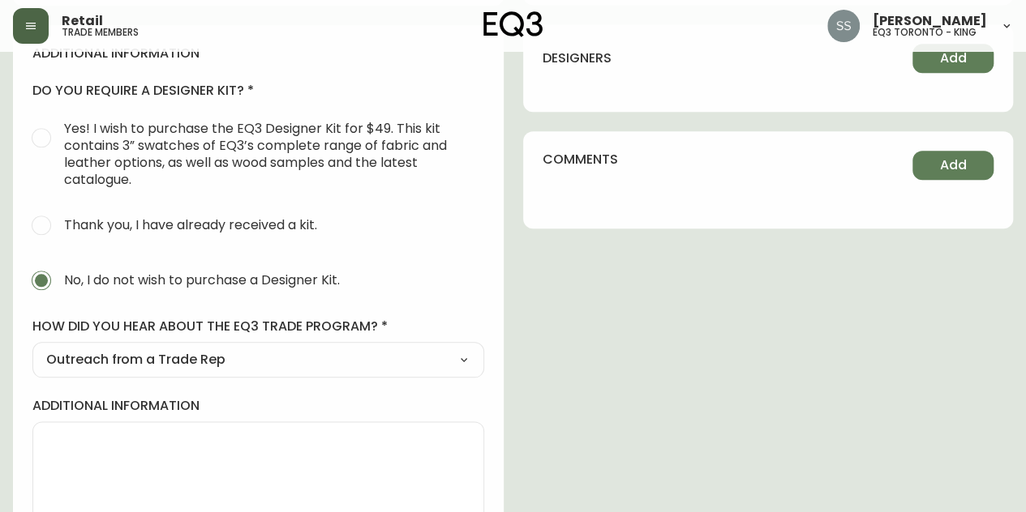
scroll to position [786, 0]
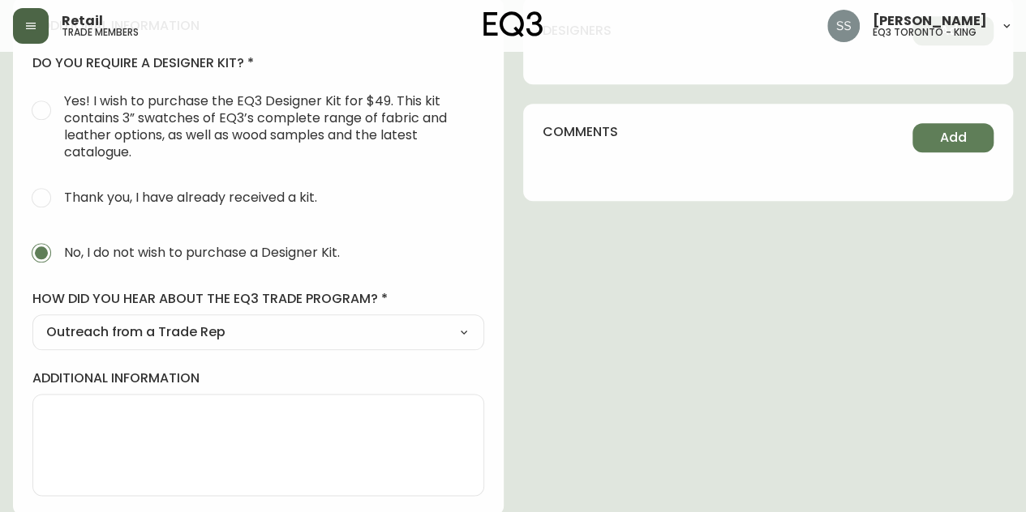
click at [451, 330] on select "Select Social Media Advertisement Trade Show Outreach from a Trade Rep Other" at bounding box center [258, 332] width 452 height 24
click at [419, 205] on label "Thank you, I have already received a kit." at bounding box center [248, 198] width 448 height 36
click at [59, 205] on input "Thank you, I have already received a kit." at bounding box center [42, 198] width 36 height 36
radio input "true"
radio input "false"
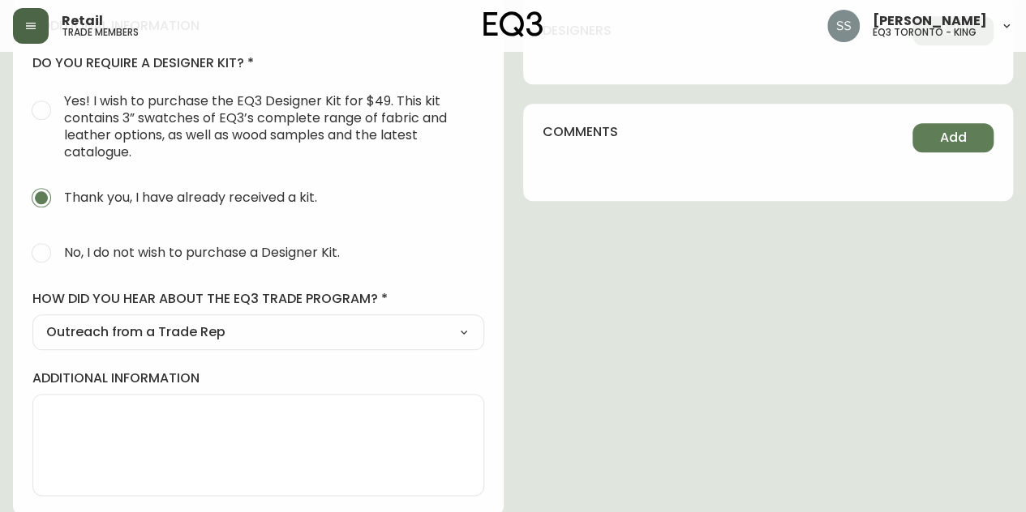
click at [349, 330] on select "Select Social Media Advertisement Trade Show Outreach from a Trade Rep Other" at bounding box center [258, 332] width 452 height 24
select select "Other"
click at [32, 320] on select "Select Social Media Advertisement Trade Show Outreach from a Trade Rep Other" at bounding box center [258, 332] width 452 height 24
type input "Other"
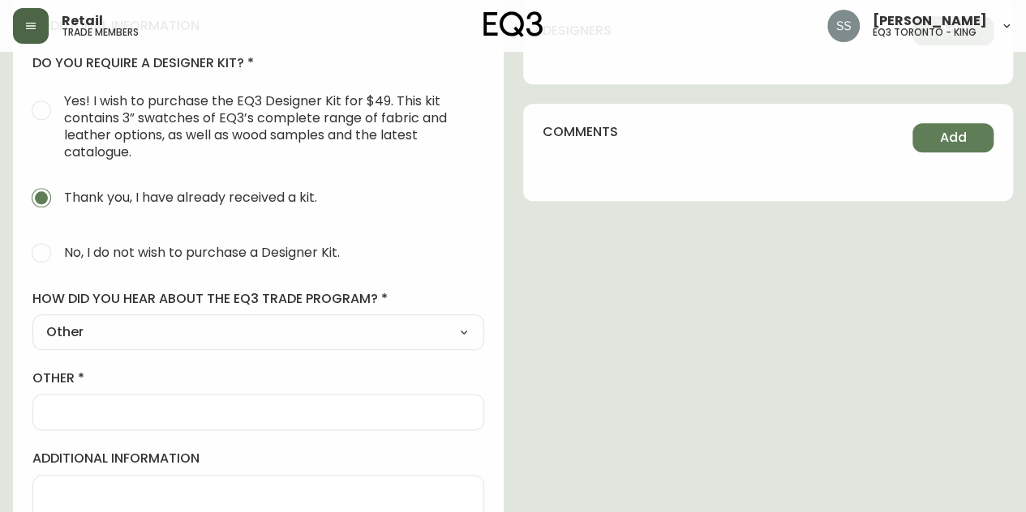
click at [192, 426] on div at bounding box center [258, 412] width 452 height 36
type input "WALK-IN"
drag, startPoint x: 380, startPoint y: 309, endPoint x: 388, endPoint y: 315, distance: 9.8
click at [381, 310] on div "how did you hear about the eq3 trade program? Other Select Social Media Adverti…" at bounding box center [258, 320] width 452 height 60
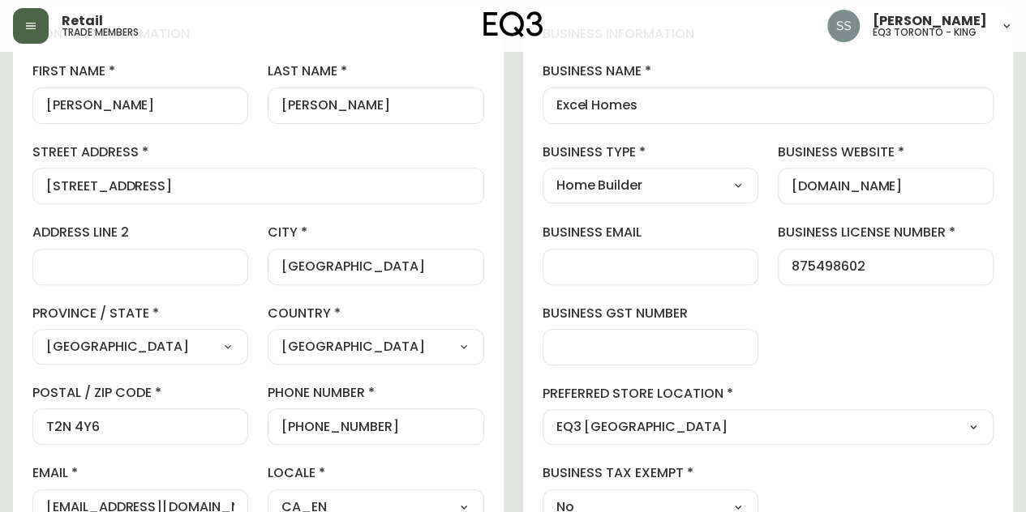
scroll to position [0, 0]
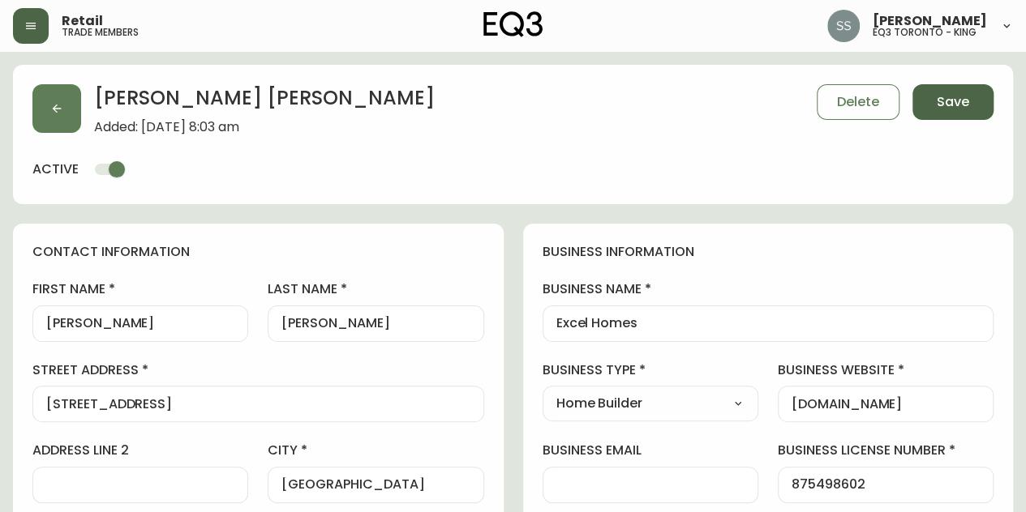
click at [672, 96] on span "Save" at bounding box center [952, 102] width 32 height 18
select select
type input "Other"
select select "Other"
